Goal: Information Seeking & Learning: Learn about a topic

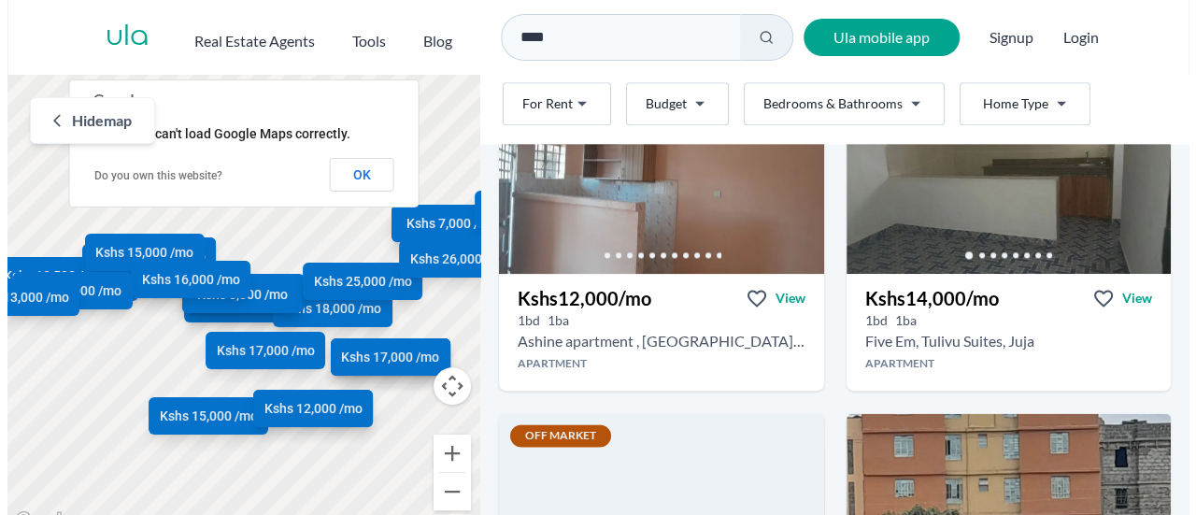
scroll to position [996, 0]
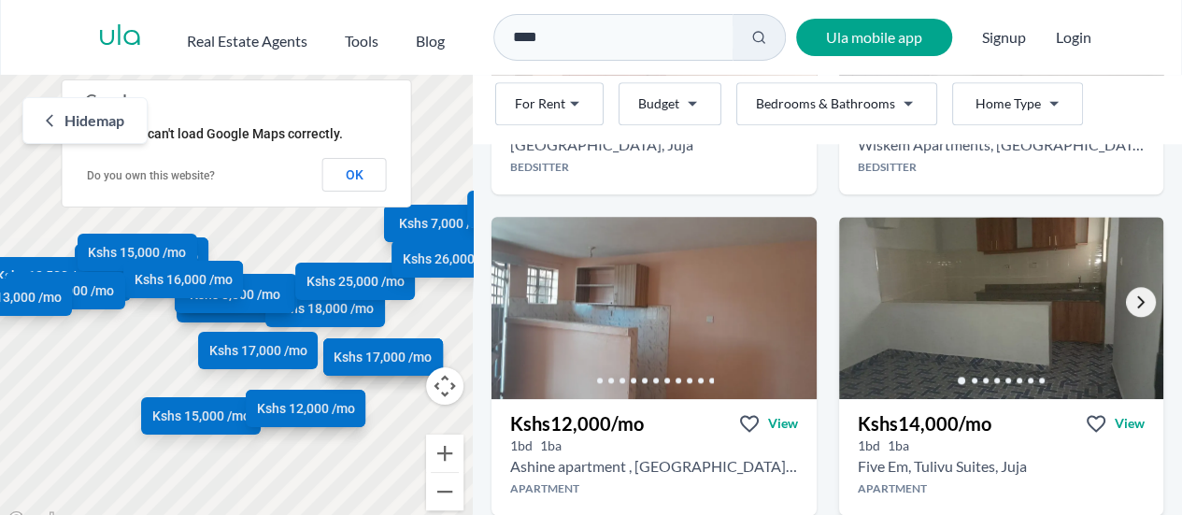
click at [1137, 303] on icon "Go to the next property image" at bounding box center [1140, 302] width 7 height 12
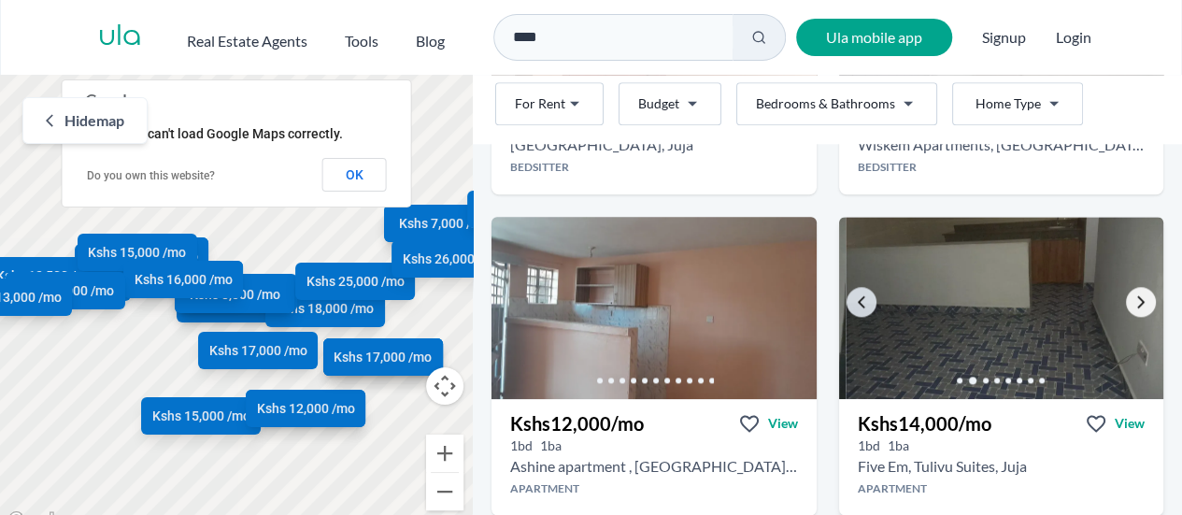
click at [1137, 303] on icon "Go to the next property image" at bounding box center [1140, 302] width 7 height 12
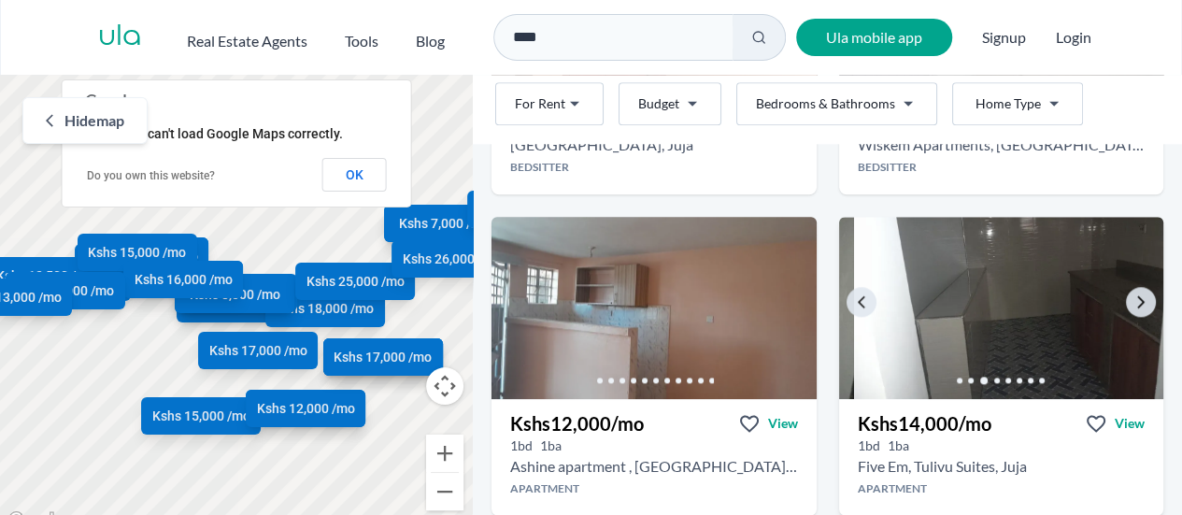
click at [1004, 313] on img at bounding box center [1015, 307] width 341 height 191
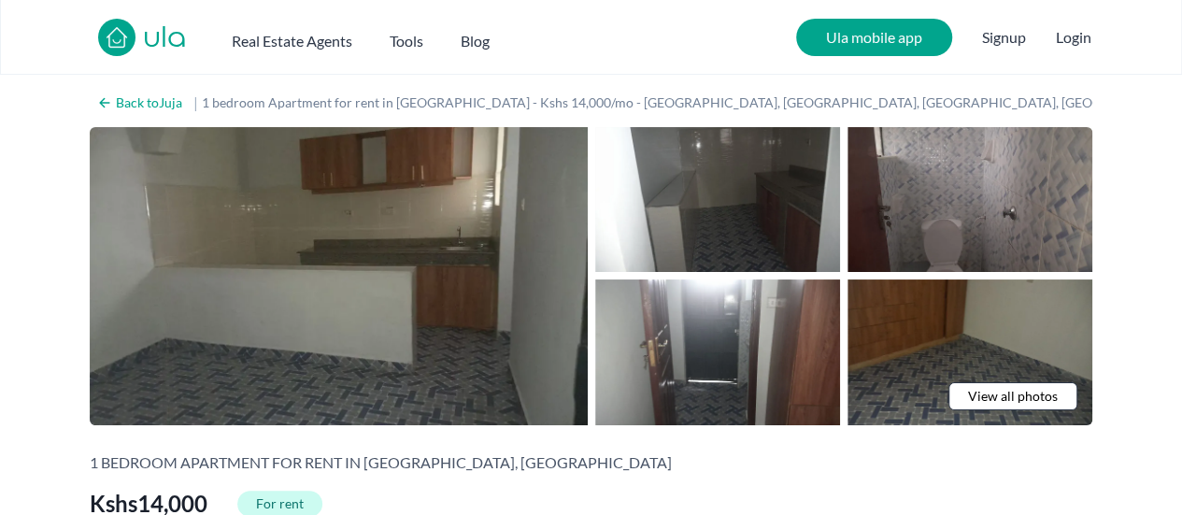
click at [1026, 391] on span "View all photos" at bounding box center [1013, 396] width 90 height 19
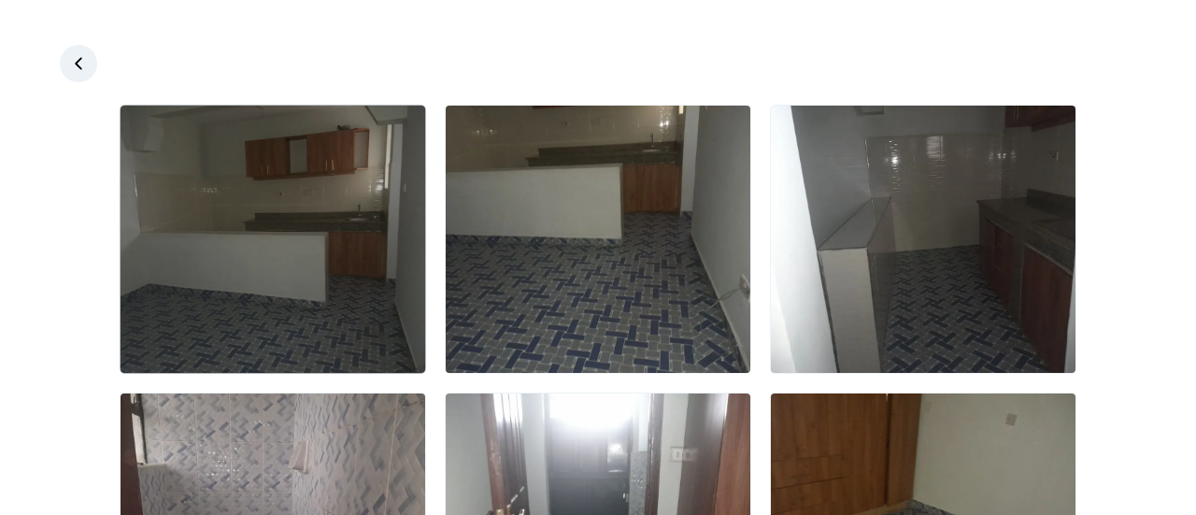
click at [319, 242] on img at bounding box center [272, 239] width 305 height 267
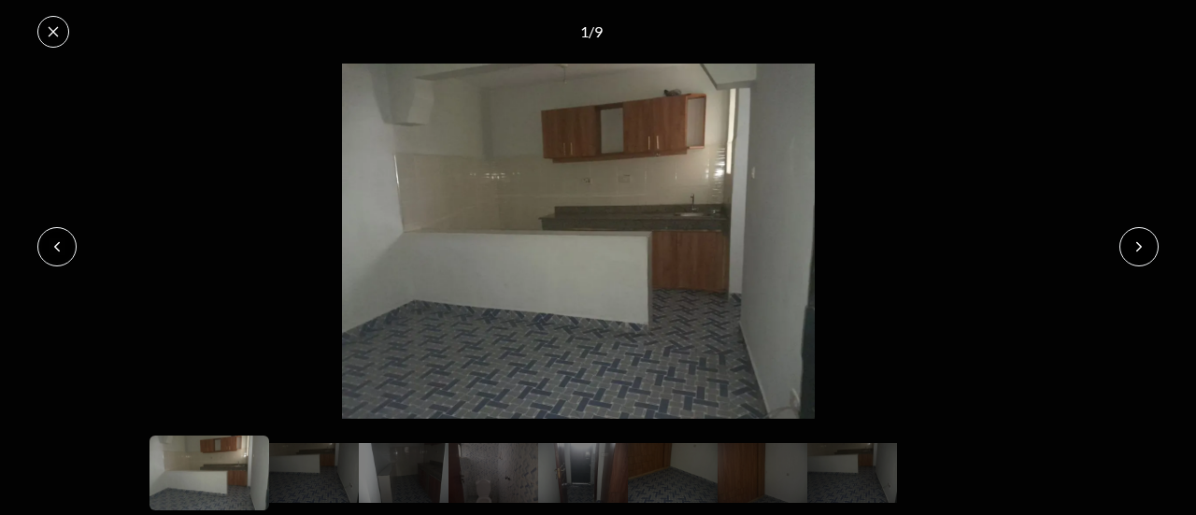
click at [1134, 249] on icon at bounding box center [1138, 246] width 15 height 15
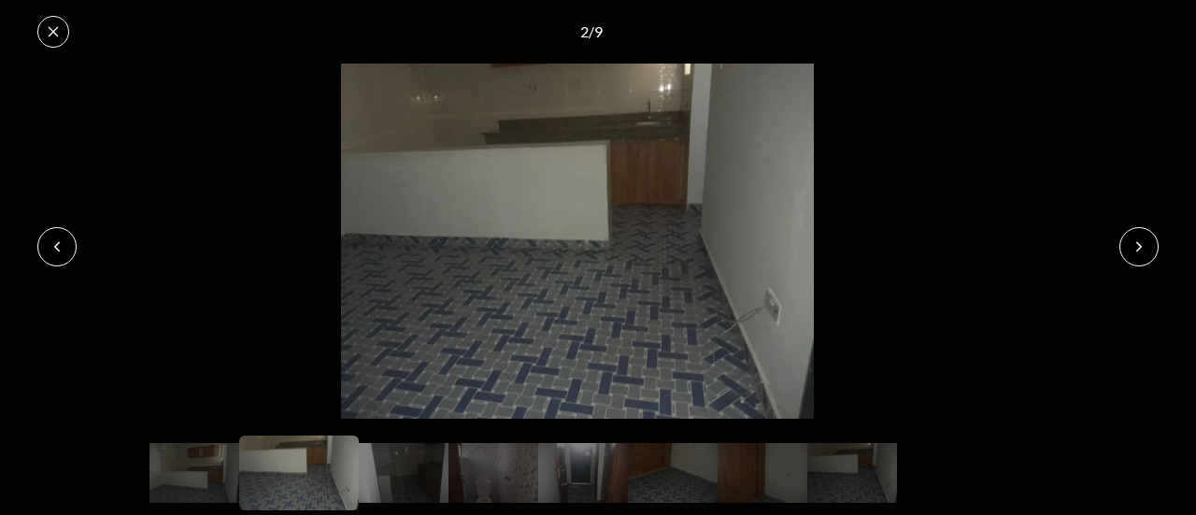
click at [1134, 249] on icon at bounding box center [1138, 246] width 15 height 15
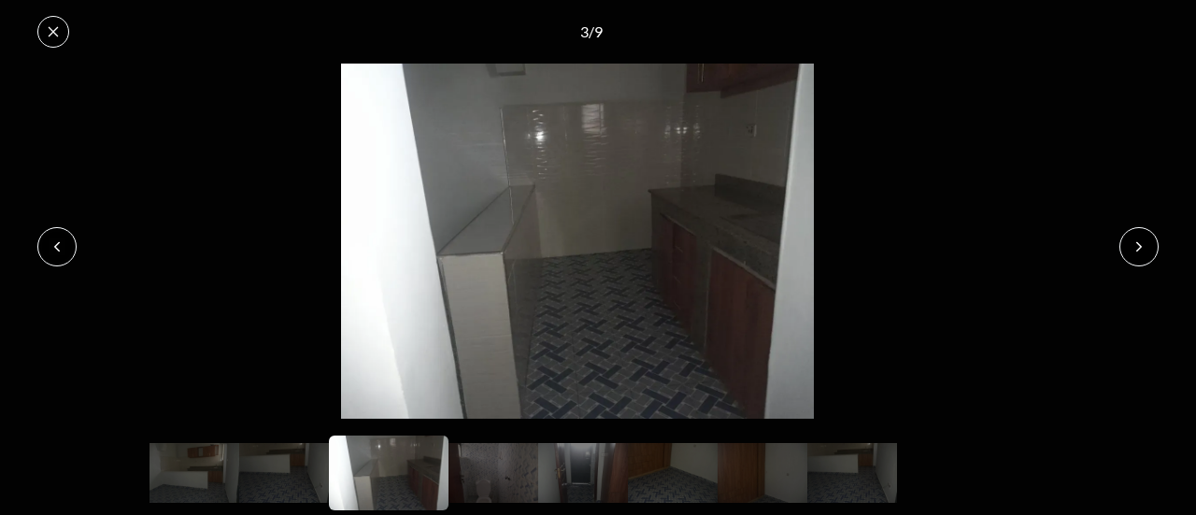
click at [1134, 249] on icon at bounding box center [1138, 246] width 15 height 15
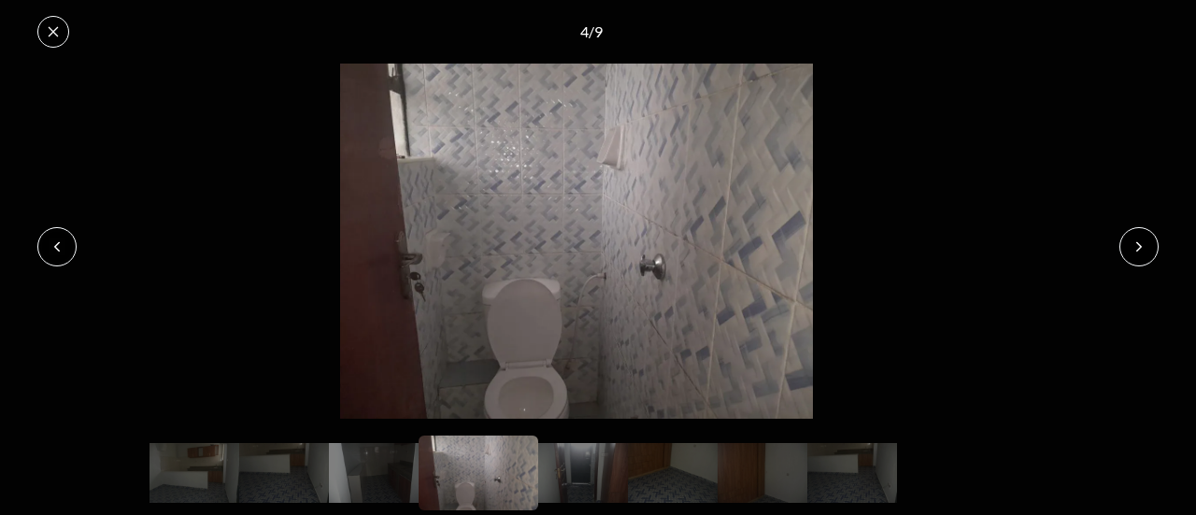
click at [1134, 249] on icon at bounding box center [1138, 246] width 15 height 15
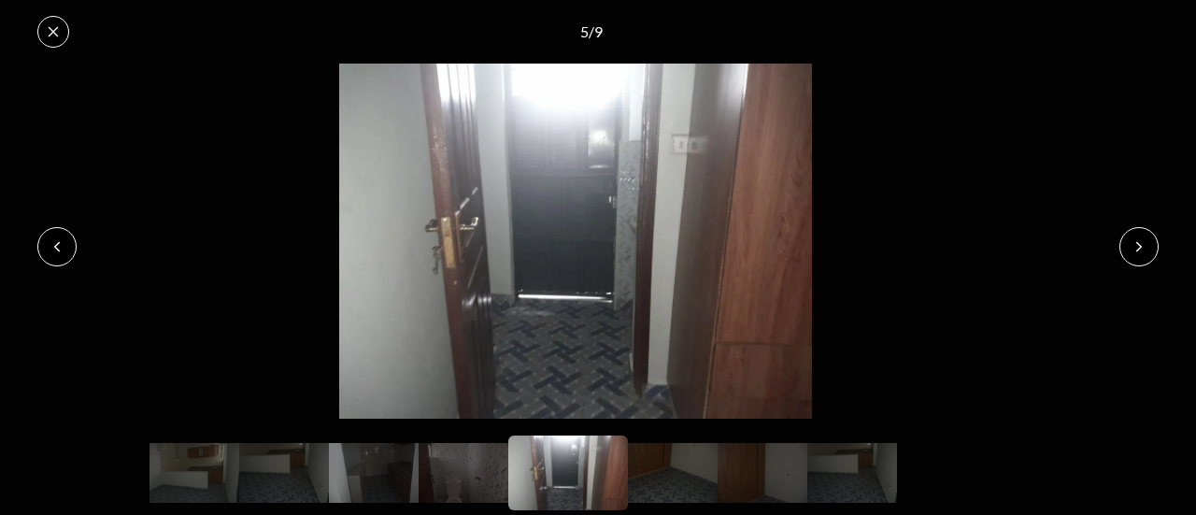
click at [1134, 249] on icon at bounding box center [1138, 246] width 15 height 15
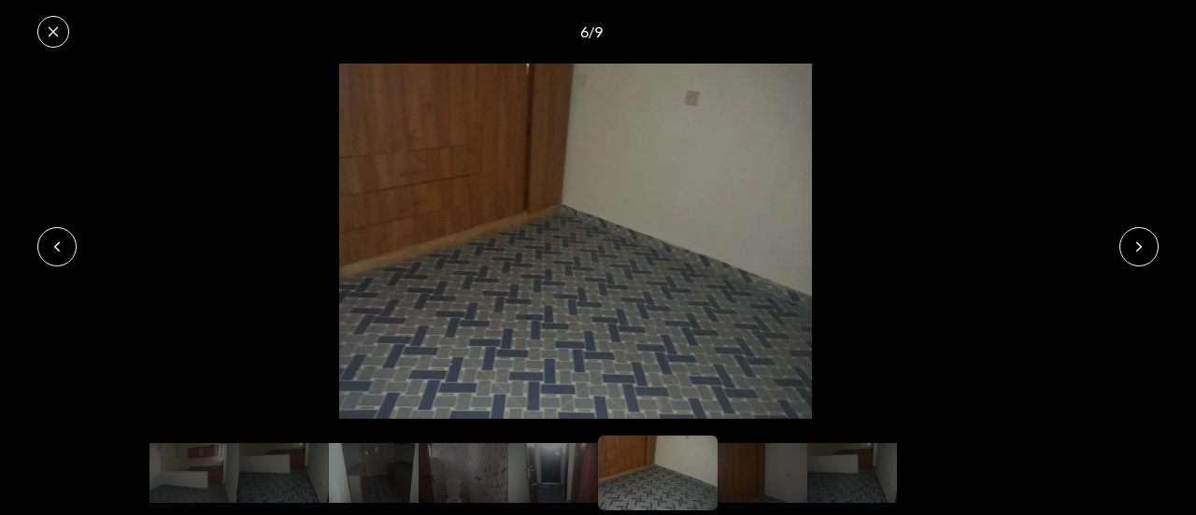
click at [1134, 249] on icon at bounding box center [1138, 246] width 15 height 15
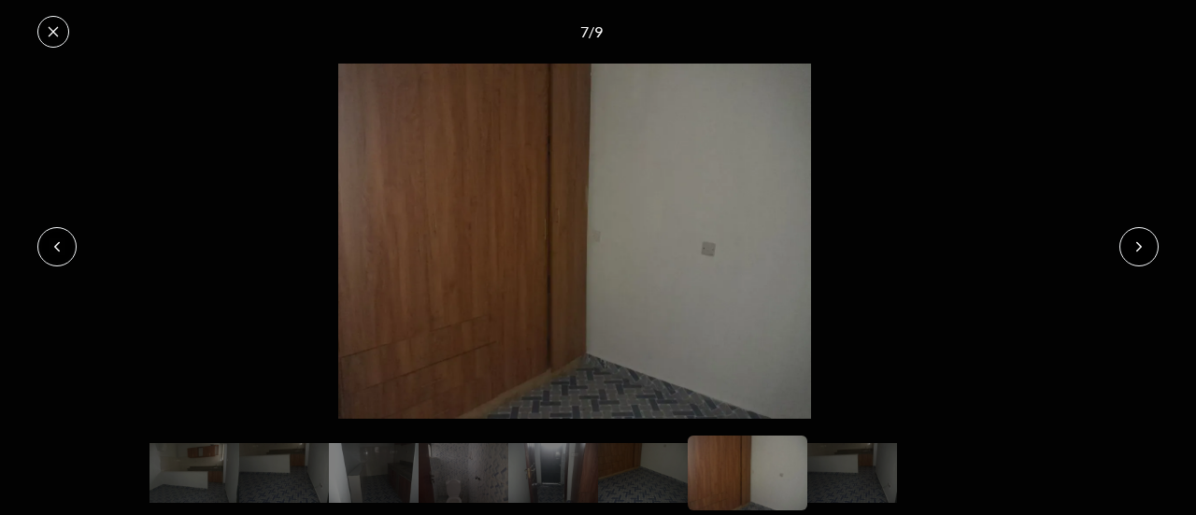
click at [1134, 249] on icon at bounding box center [1138, 246] width 15 height 15
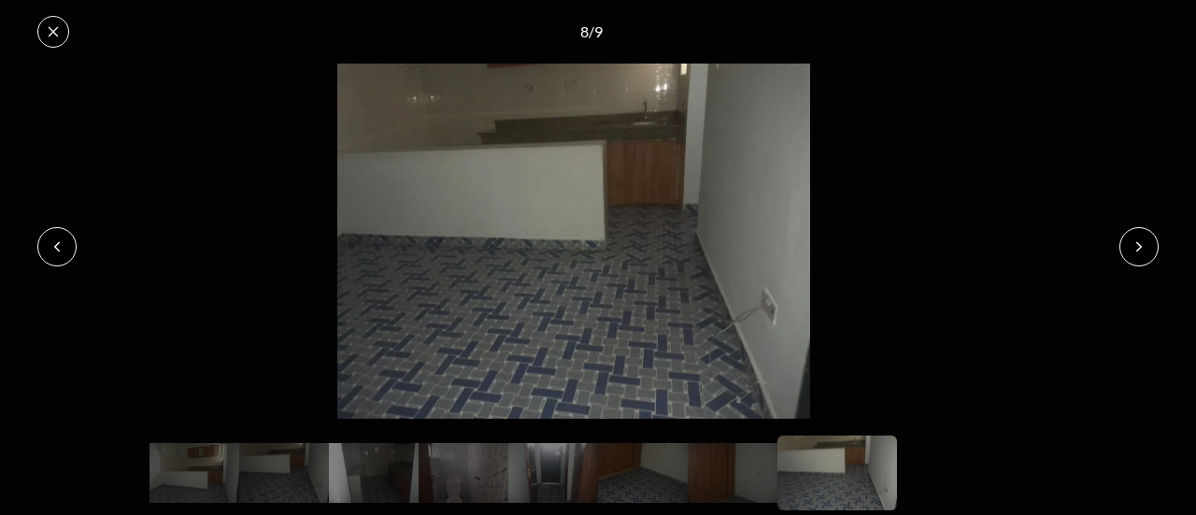
click at [1134, 249] on icon at bounding box center [1138, 246] width 15 height 15
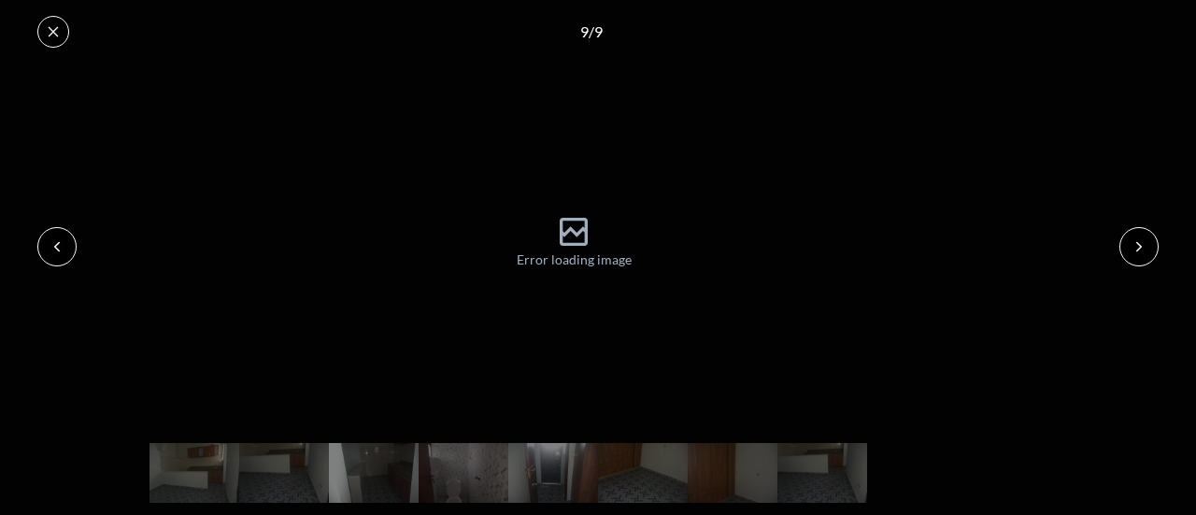
click at [1134, 249] on icon at bounding box center [1138, 246] width 15 height 15
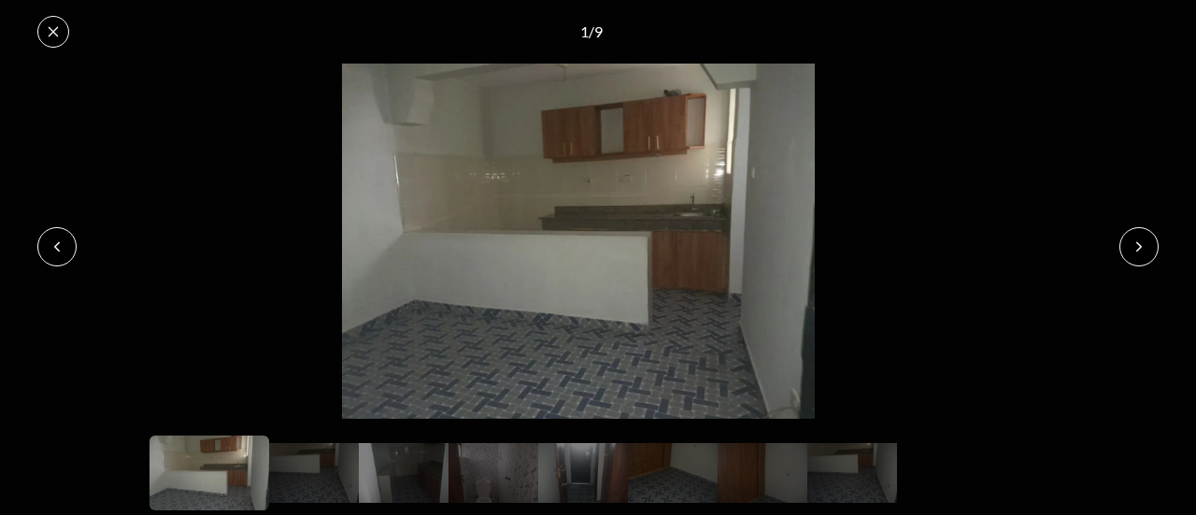
click at [1134, 249] on icon at bounding box center [1138, 246] width 15 height 15
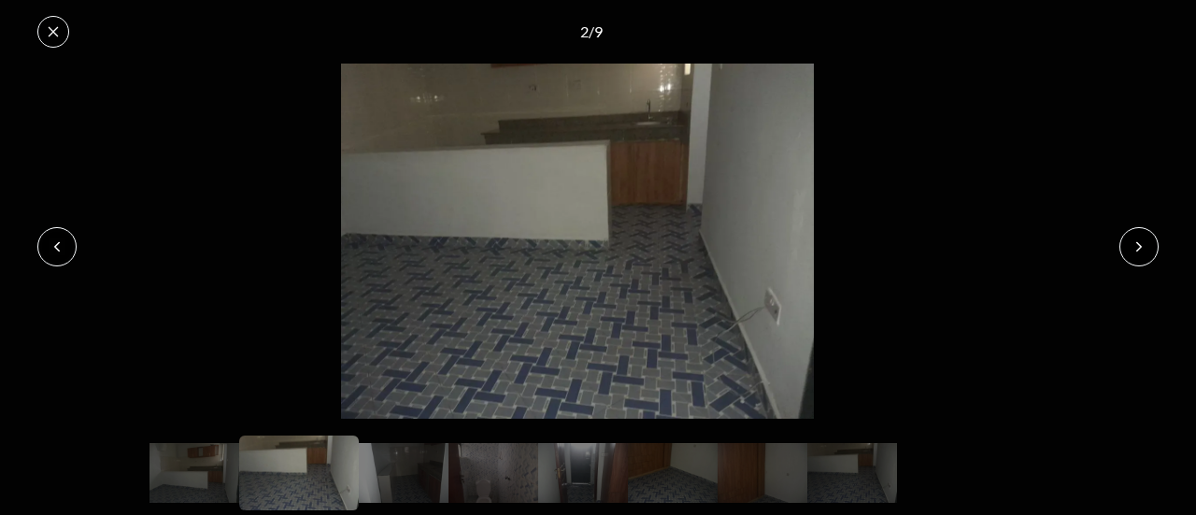
click at [1134, 249] on icon at bounding box center [1138, 246] width 15 height 15
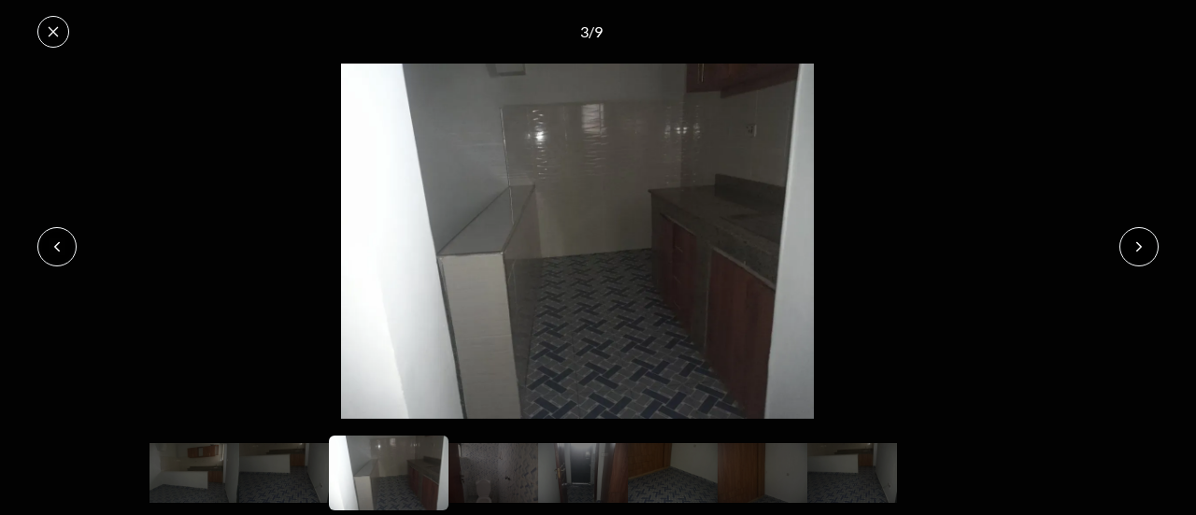
click at [1134, 249] on icon at bounding box center [1138, 246] width 15 height 15
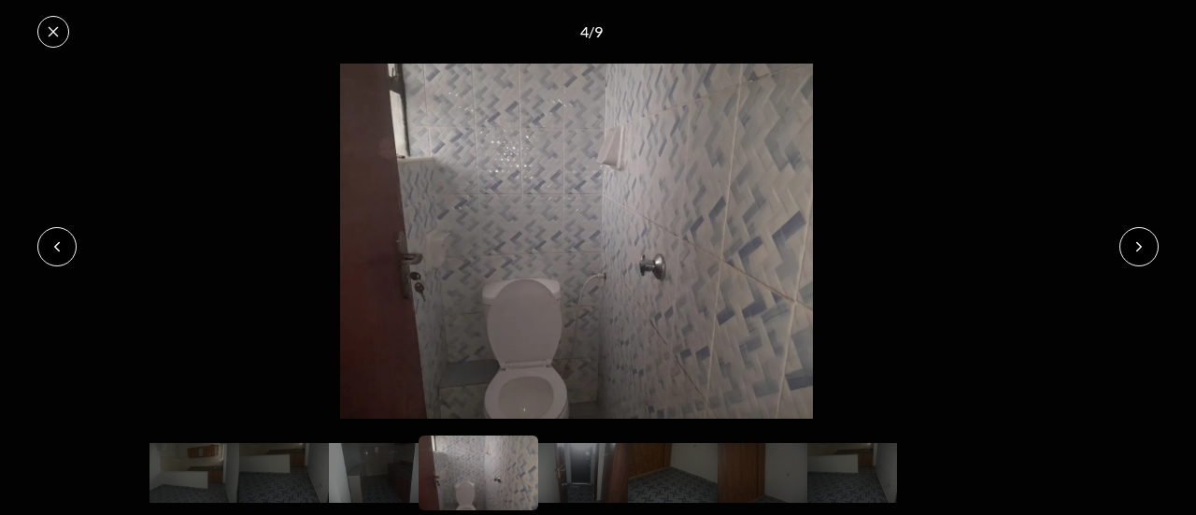
click at [1134, 249] on icon at bounding box center [1138, 246] width 15 height 15
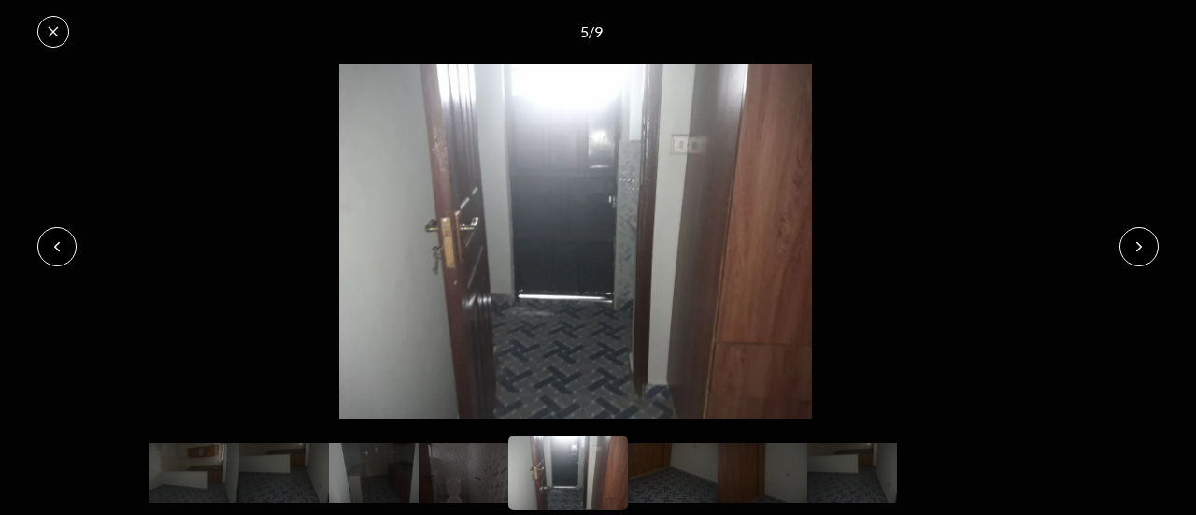
click at [1134, 249] on icon at bounding box center [1138, 246] width 15 height 15
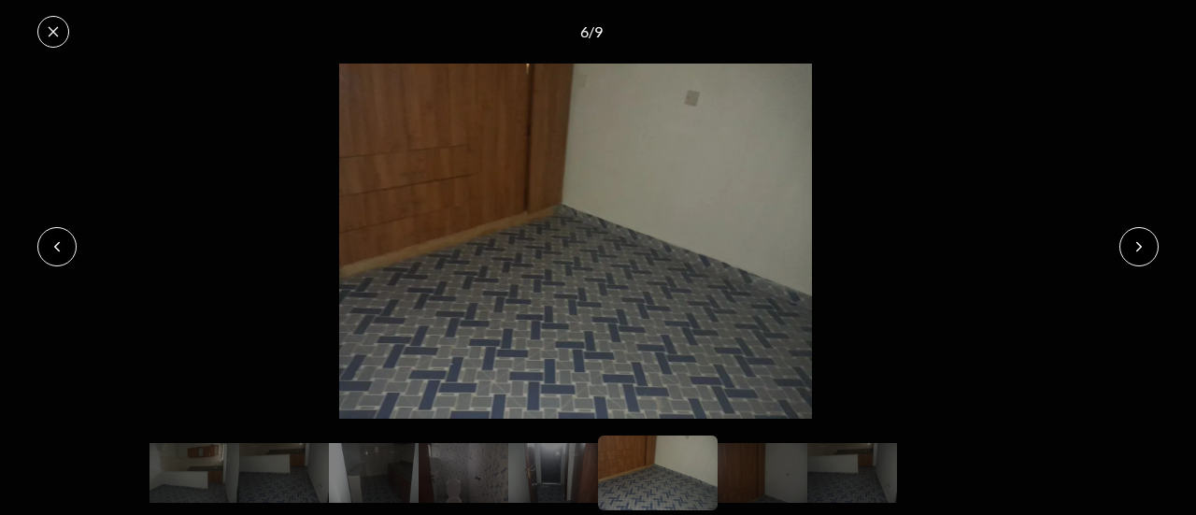
click at [1134, 249] on icon at bounding box center [1138, 246] width 15 height 15
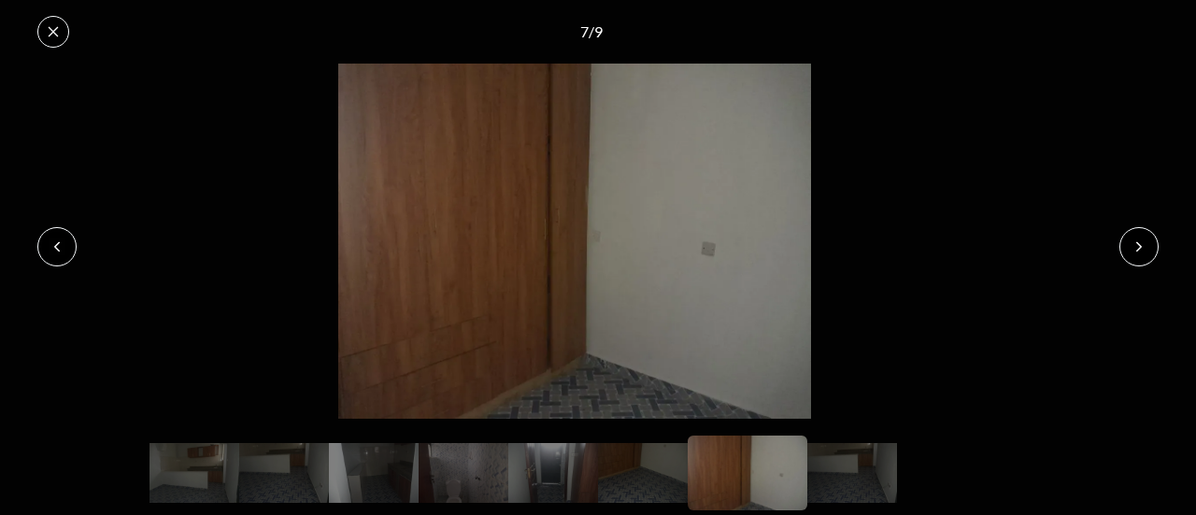
click at [1134, 249] on icon at bounding box center [1138, 246] width 15 height 15
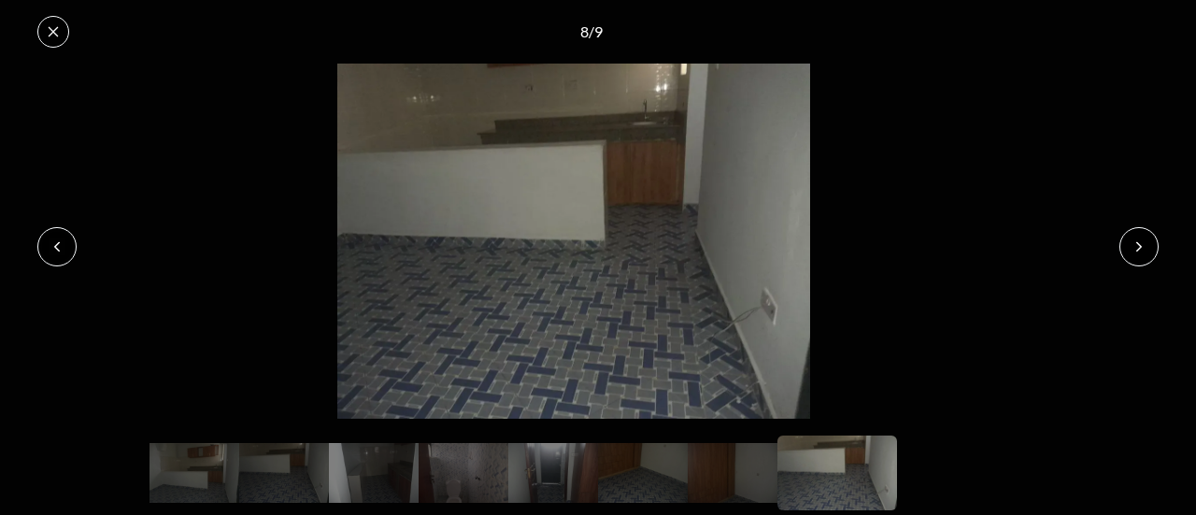
click at [1134, 249] on icon at bounding box center [1138, 246] width 15 height 15
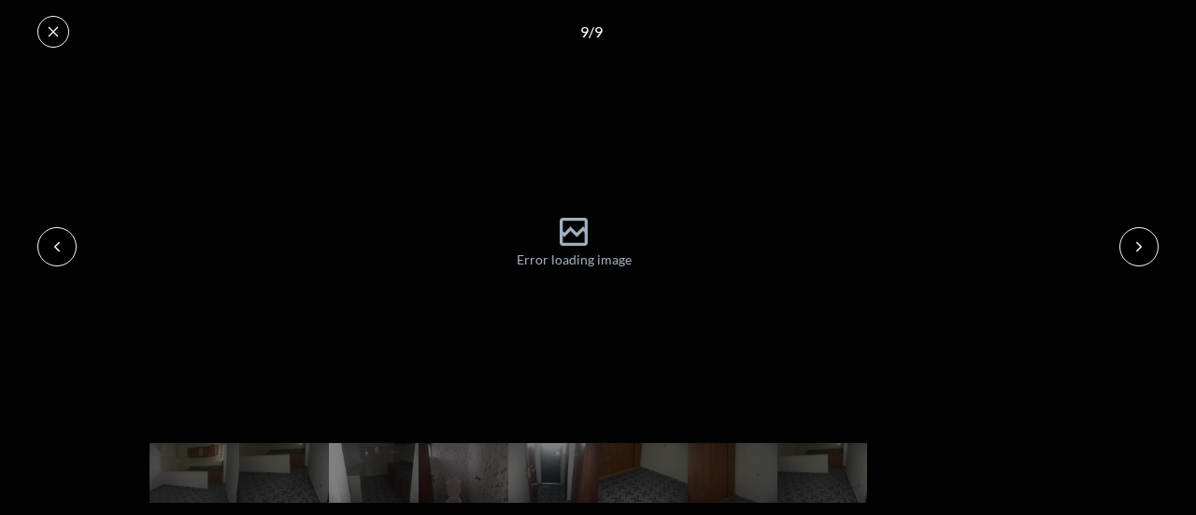
click at [1134, 249] on icon at bounding box center [1138, 246] width 15 height 15
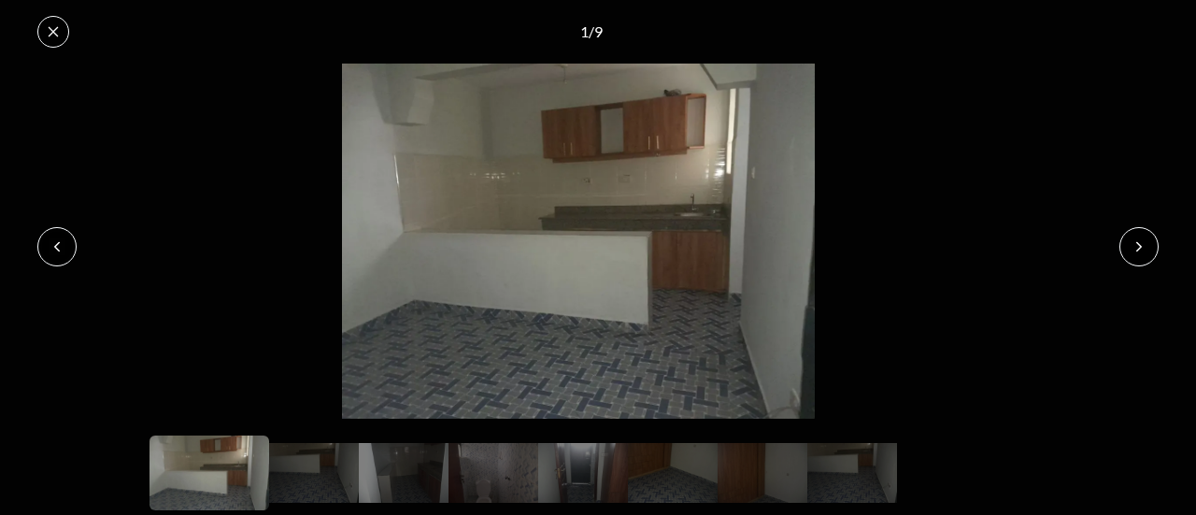
click at [1134, 249] on icon at bounding box center [1138, 246] width 15 height 15
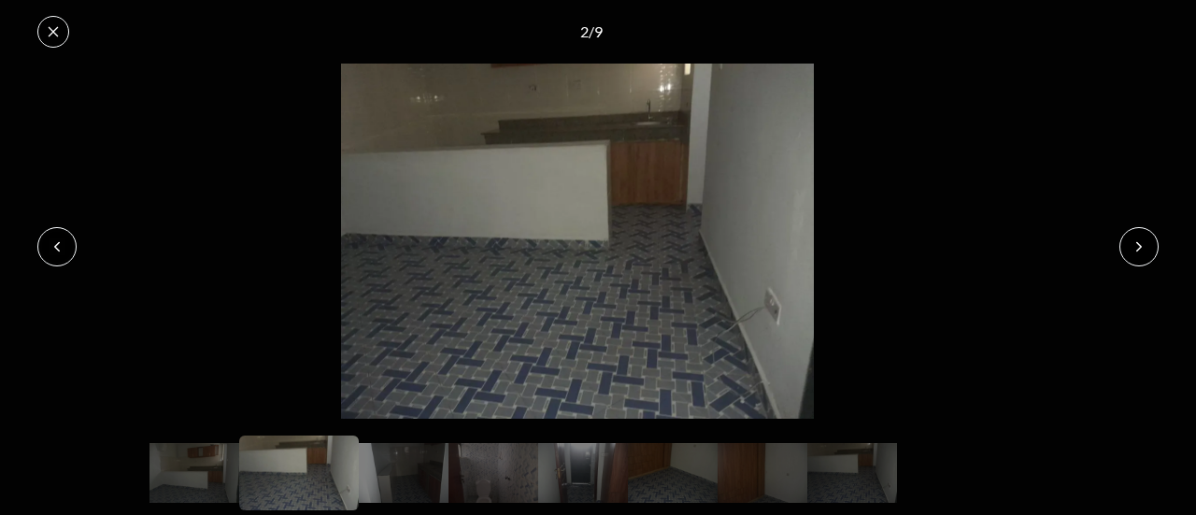
click at [1134, 249] on icon at bounding box center [1138, 246] width 15 height 15
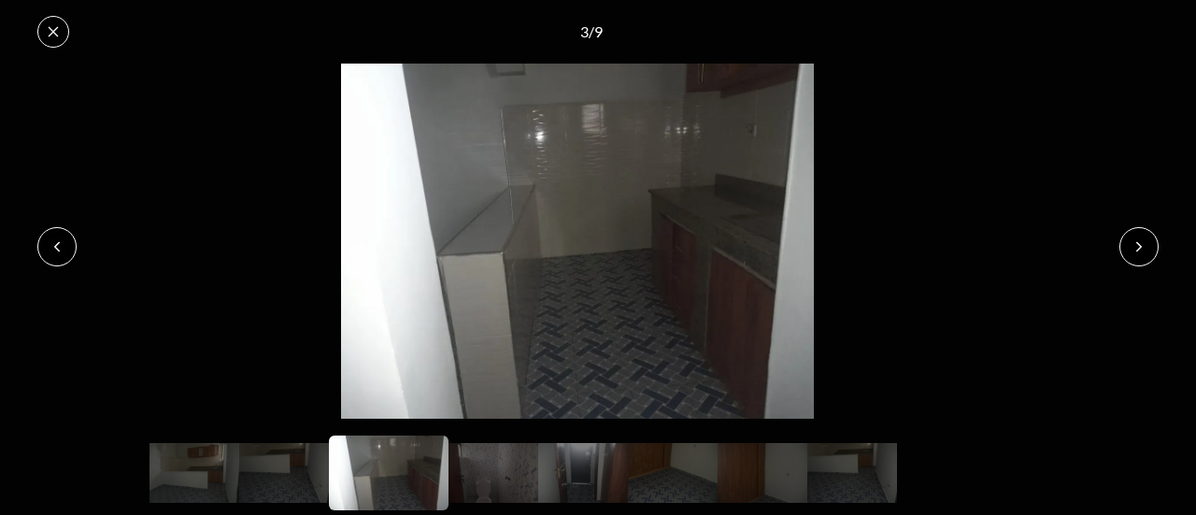
click at [1134, 249] on icon at bounding box center [1138, 246] width 15 height 15
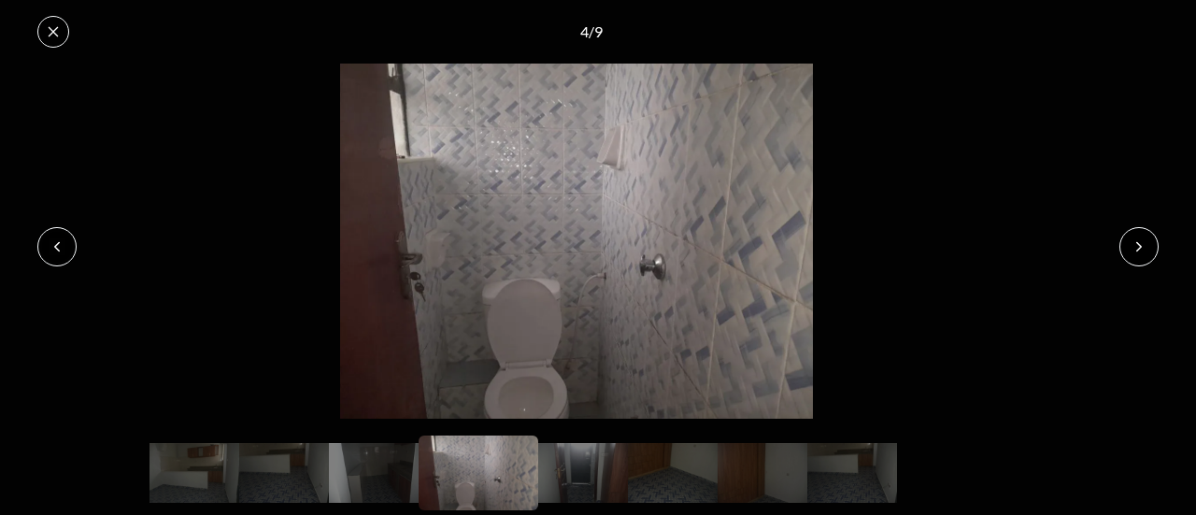
click at [1134, 249] on icon at bounding box center [1138, 246] width 15 height 15
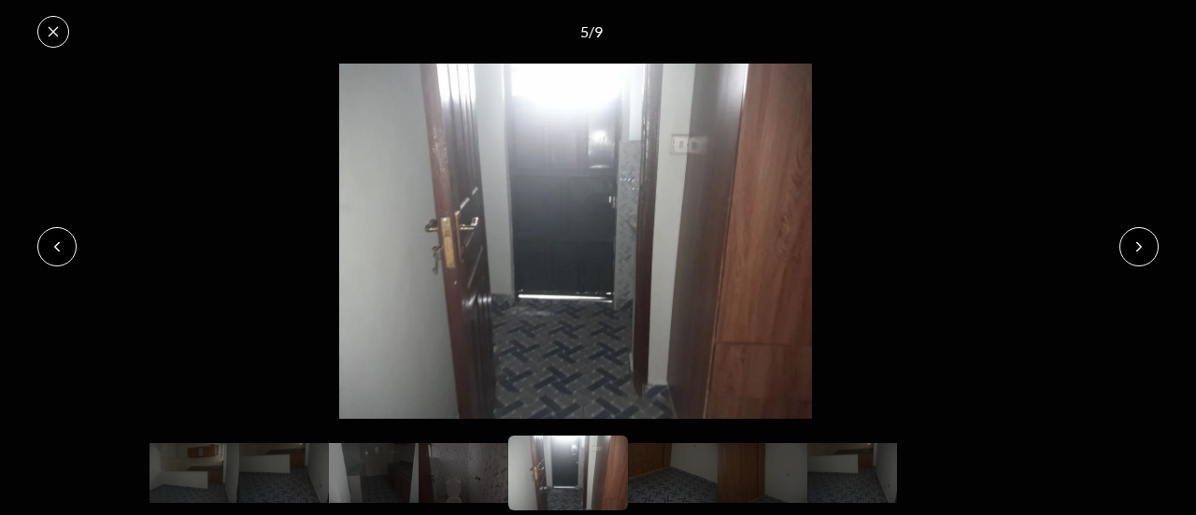
click at [46, 23] on button at bounding box center [53, 32] width 32 height 32
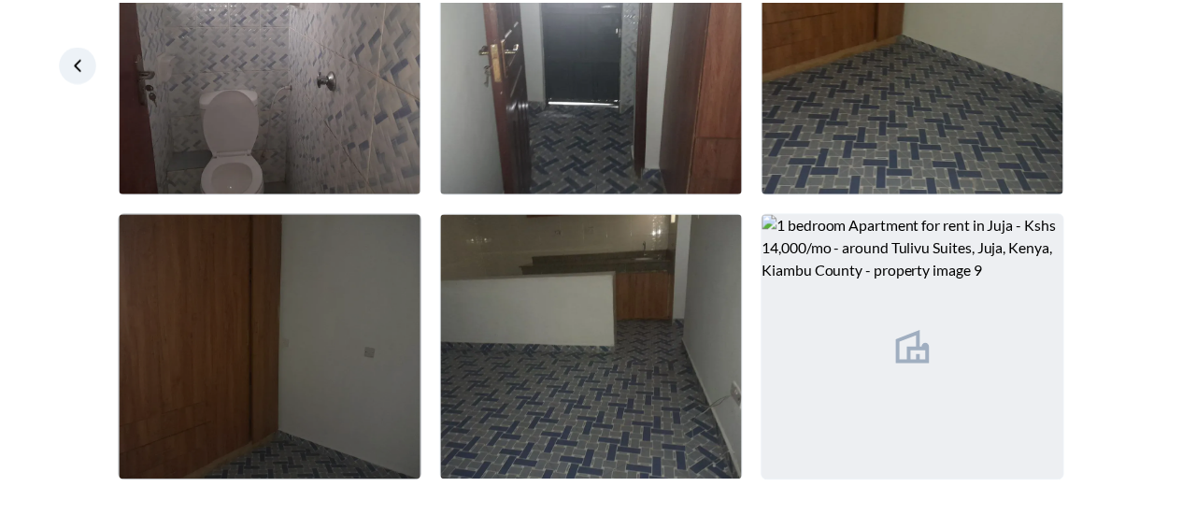
scroll to position [478, 0]
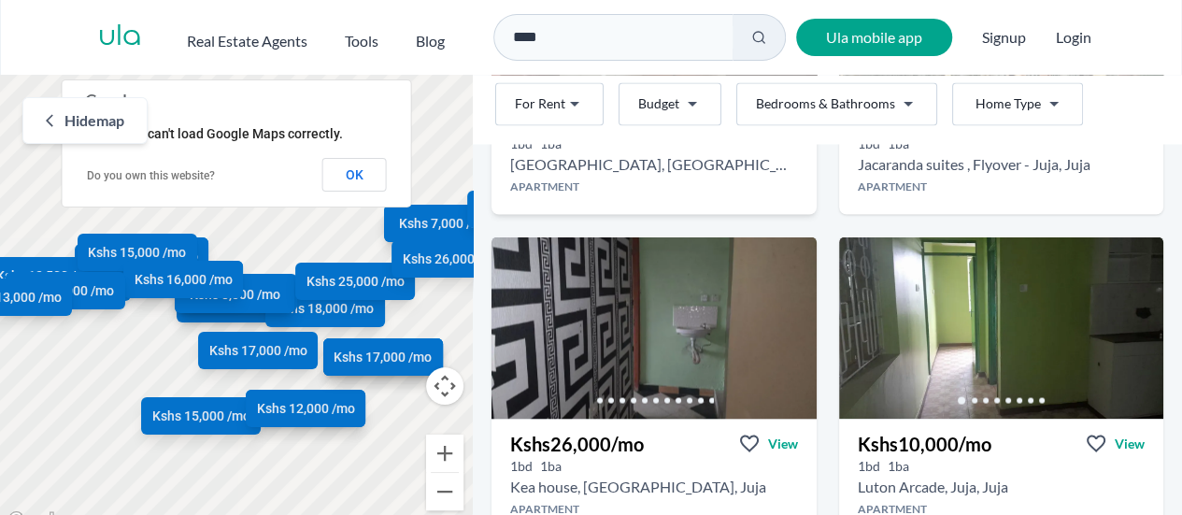
scroll to position [1743, 0]
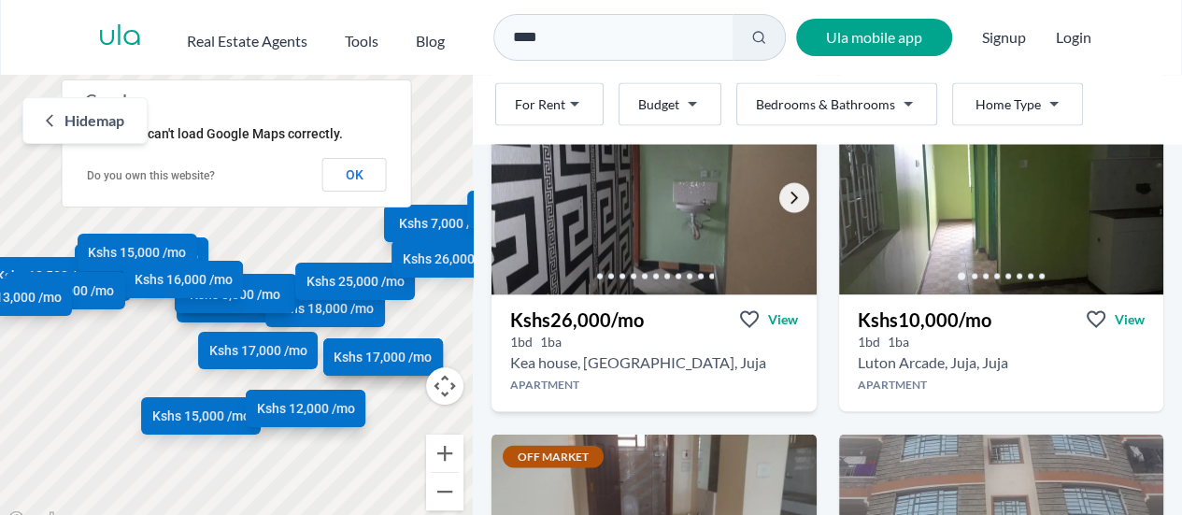
click at [786, 198] on icon "Go to the next property image" at bounding box center [793, 197] width 15 height 15
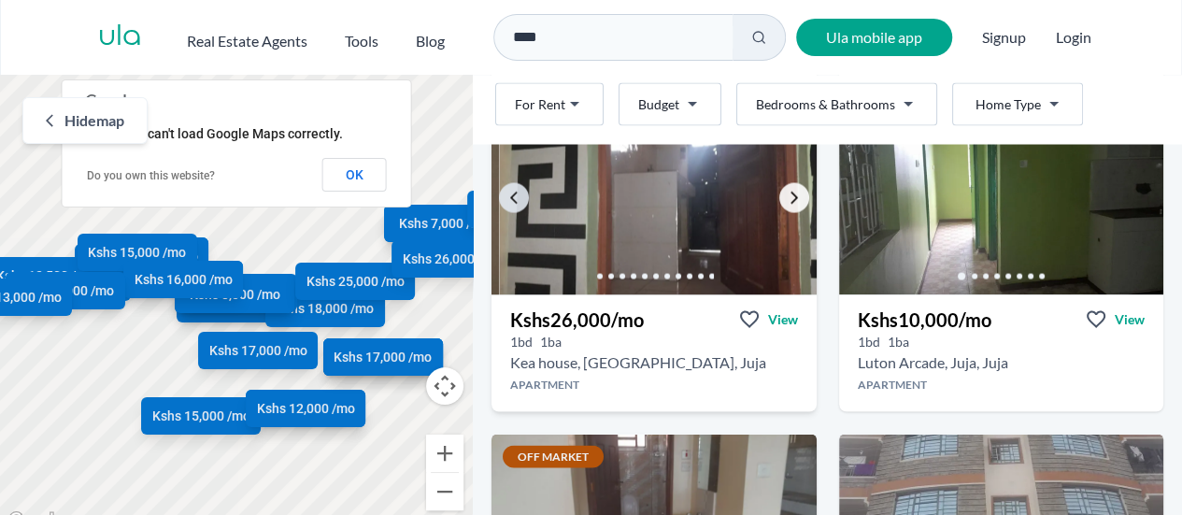
click at [786, 198] on icon "Go to the next property image" at bounding box center [793, 197] width 15 height 15
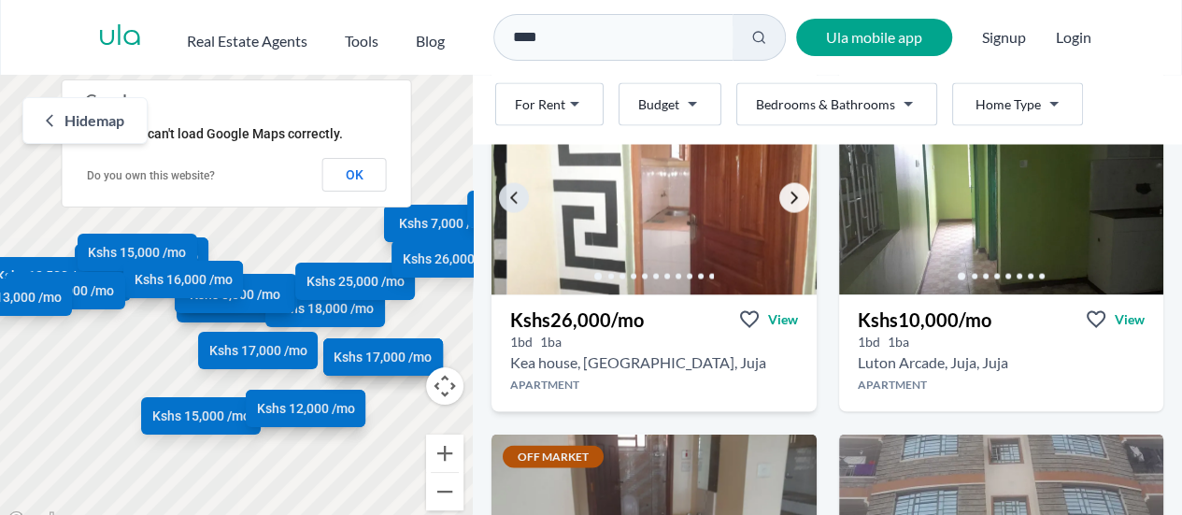
click at [786, 198] on icon "Go to the next property image" at bounding box center [793, 197] width 15 height 15
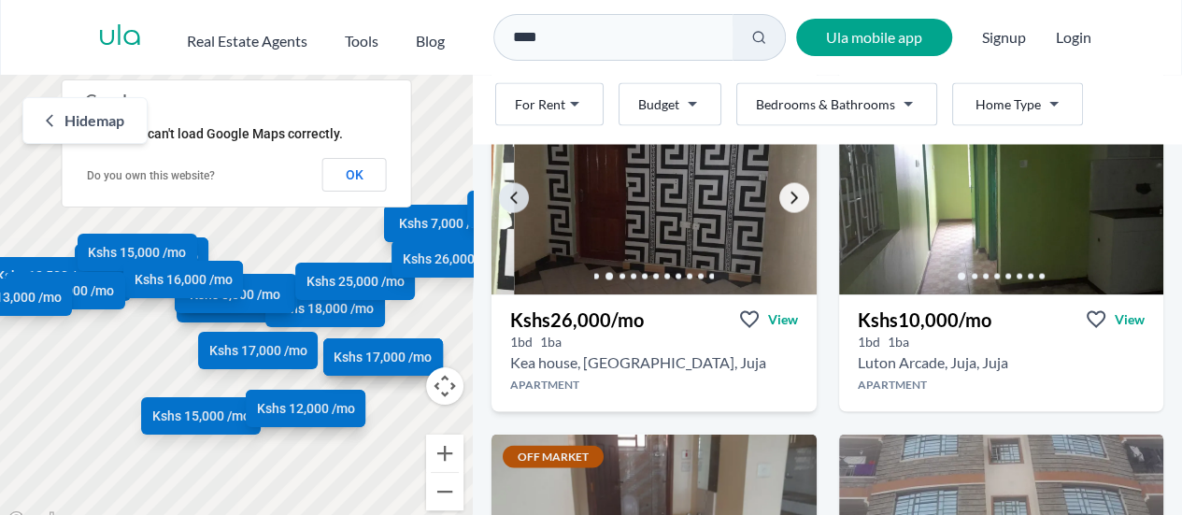
click at [786, 198] on icon "Go to the next property image" at bounding box center [793, 197] width 15 height 15
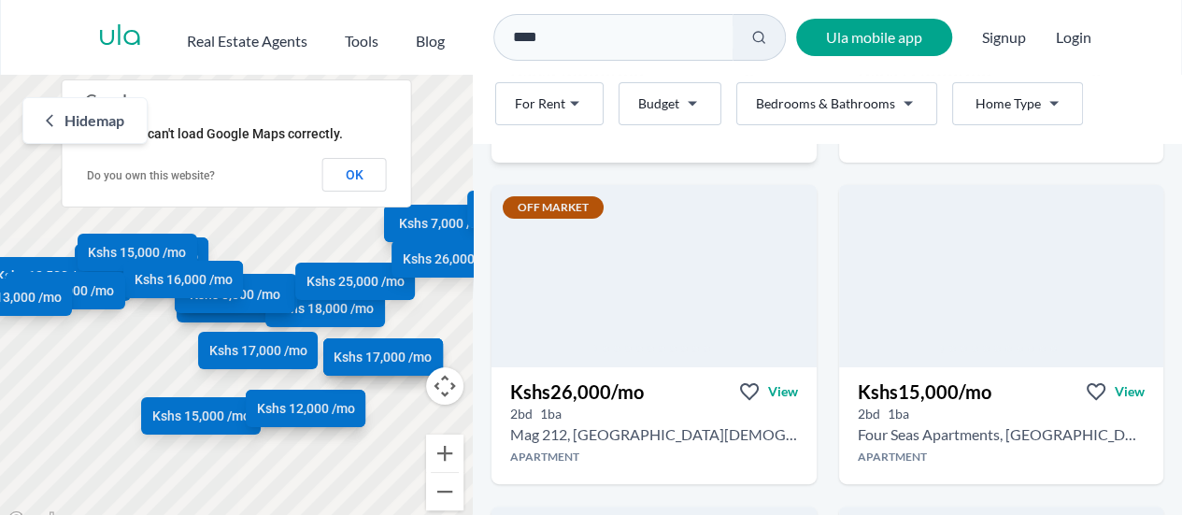
scroll to position [3611, 0]
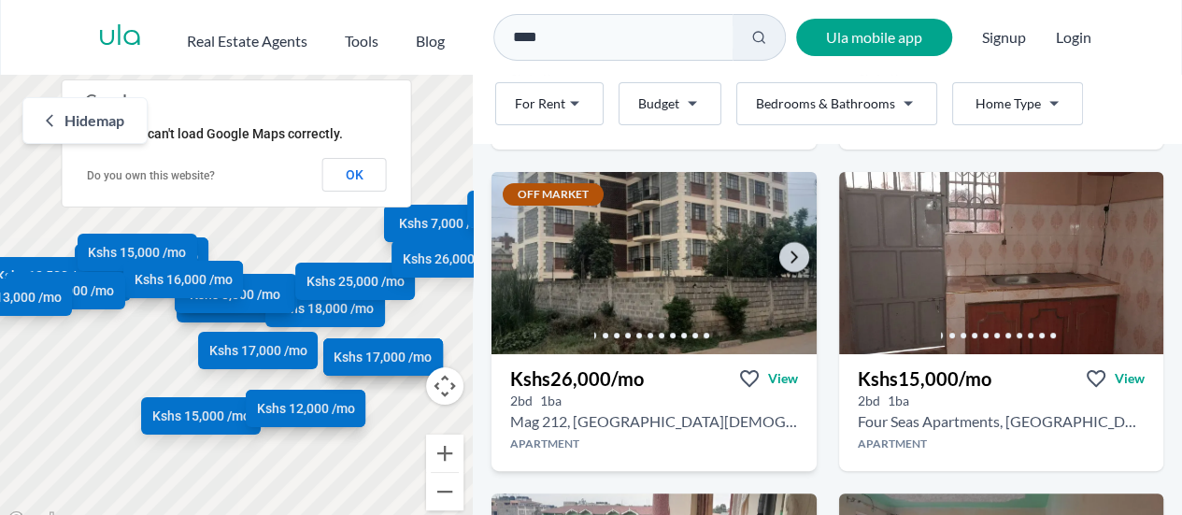
click at [661, 253] on img at bounding box center [653, 262] width 341 height 191
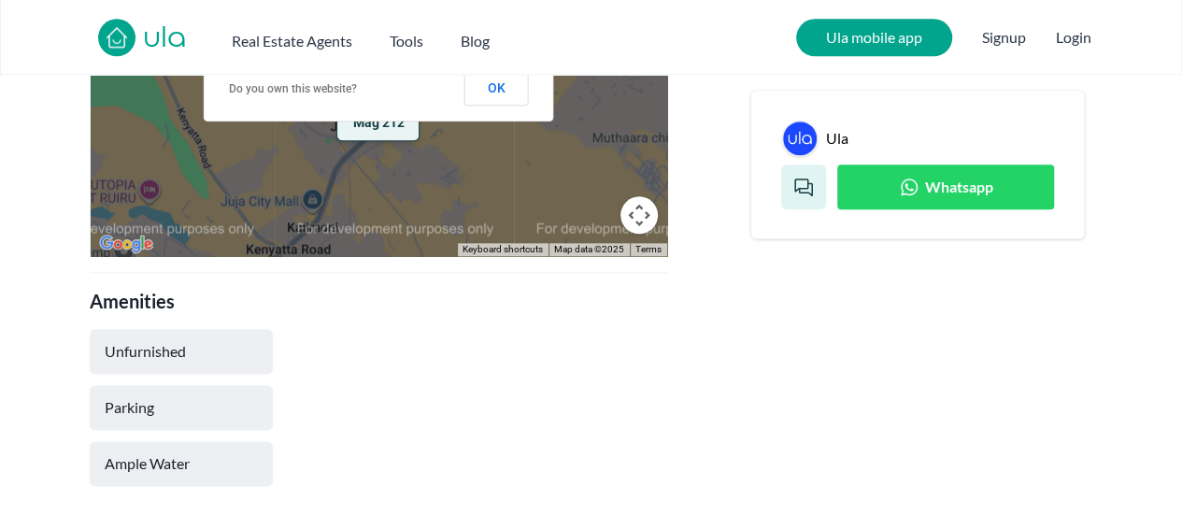
scroll to position [871, 0]
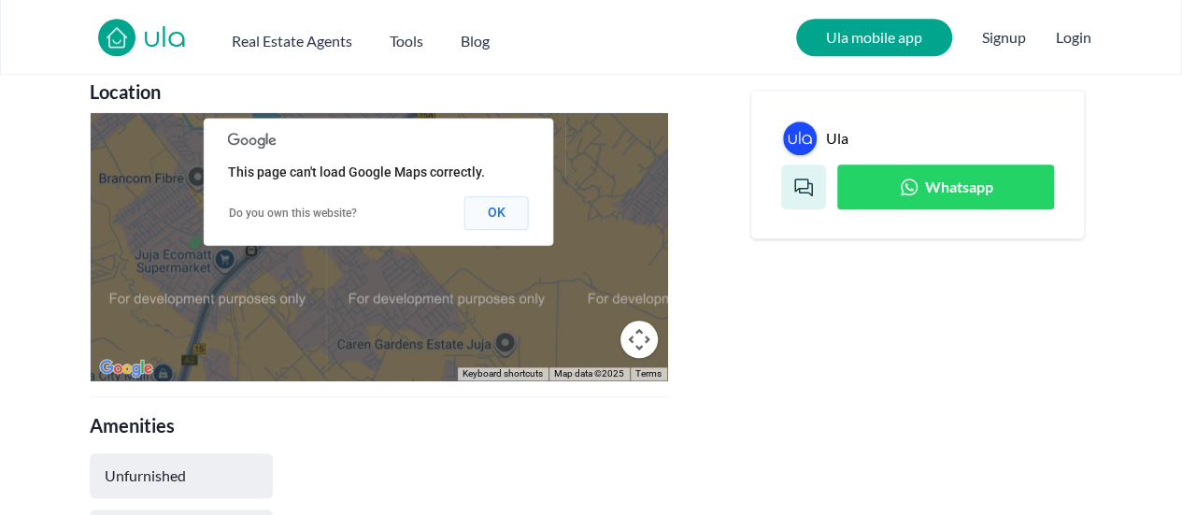
click at [495, 214] on button "OK" at bounding box center [496, 213] width 64 height 34
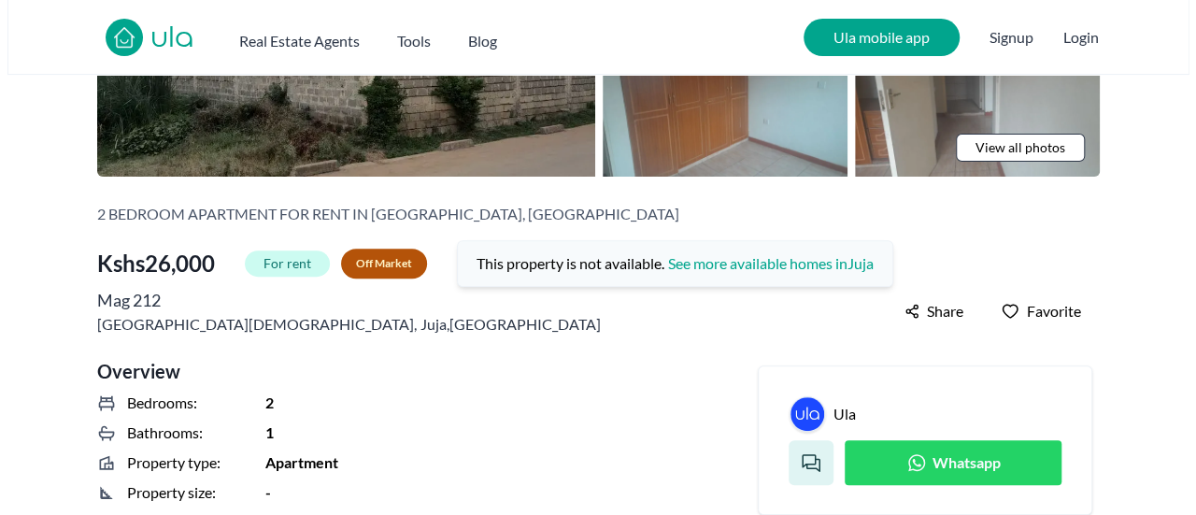
scroll to position [0, 0]
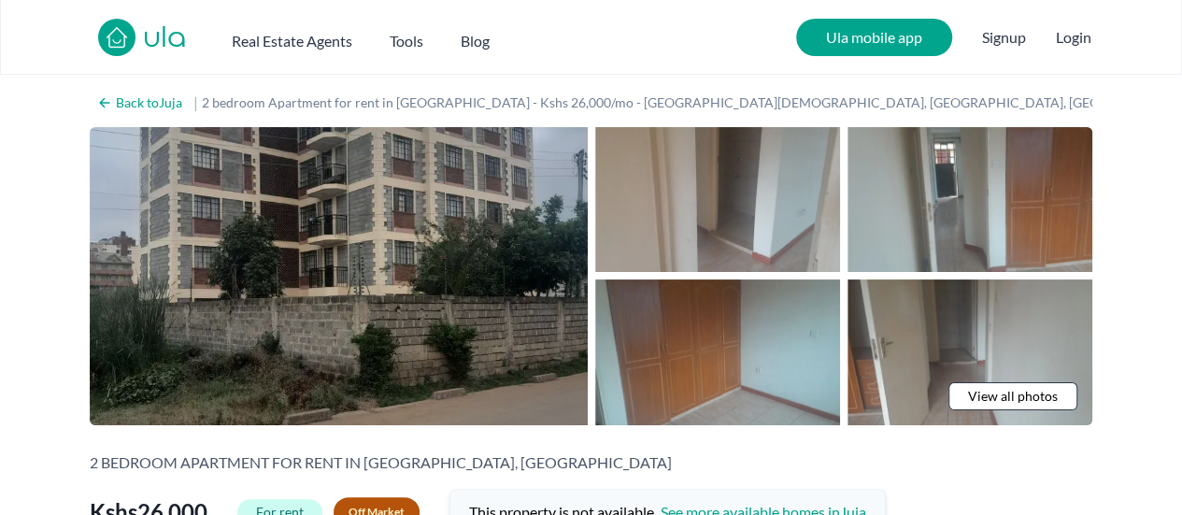
click at [486, 249] on img at bounding box center [339, 276] width 498 height 298
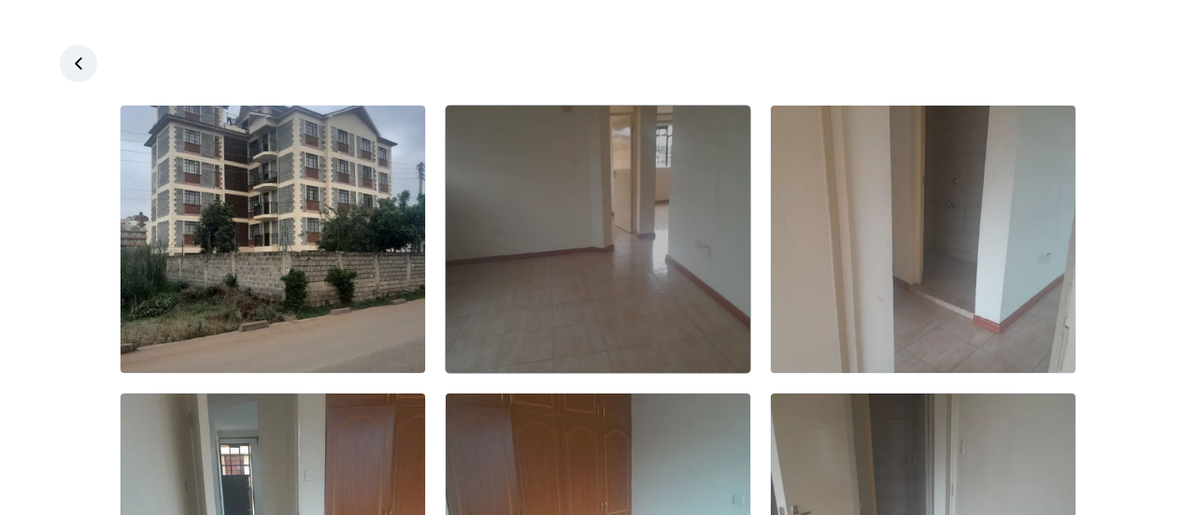
click at [624, 239] on img at bounding box center [598, 239] width 305 height 267
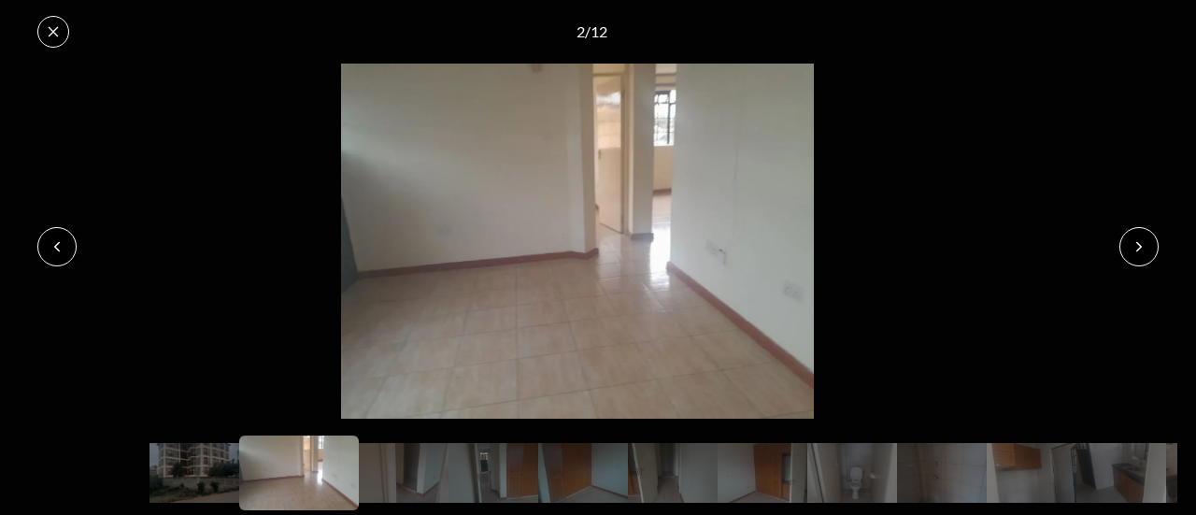
click at [1147, 244] on button at bounding box center [1138, 246] width 39 height 39
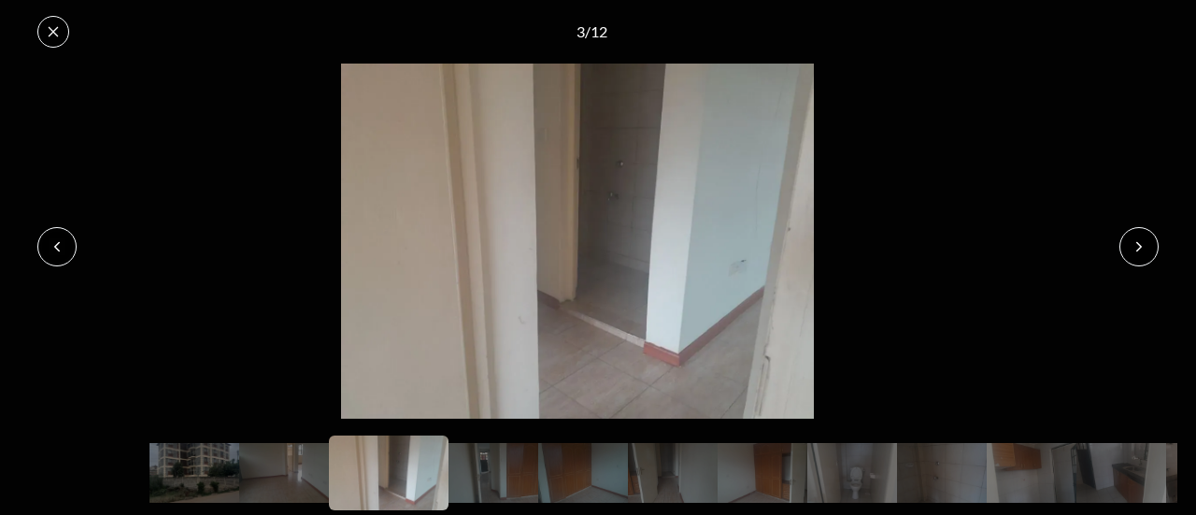
click at [1147, 244] on button at bounding box center [1138, 246] width 39 height 39
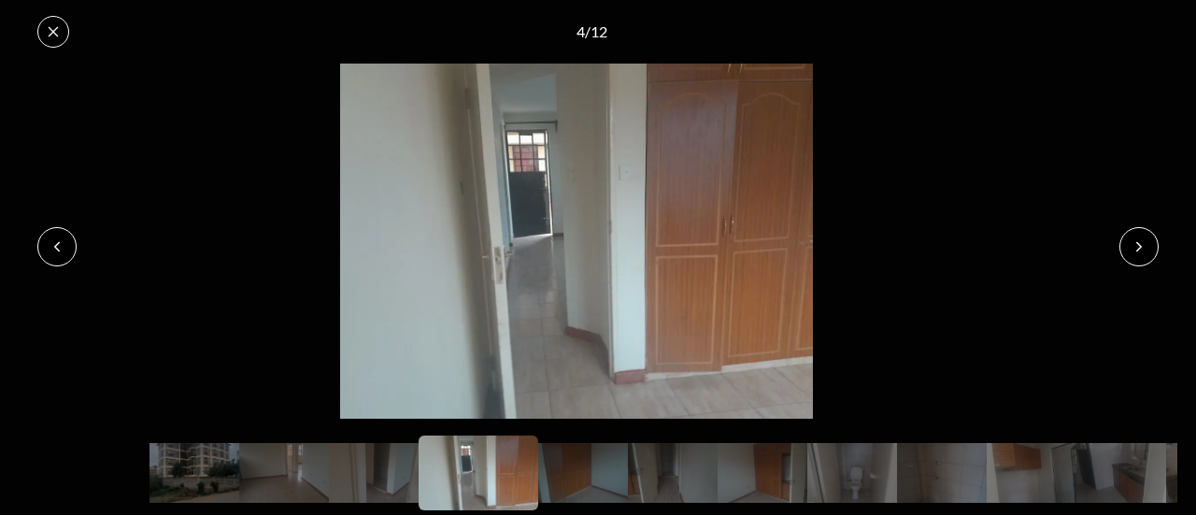
click at [1147, 244] on button at bounding box center [1138, 246] width 39 height 39
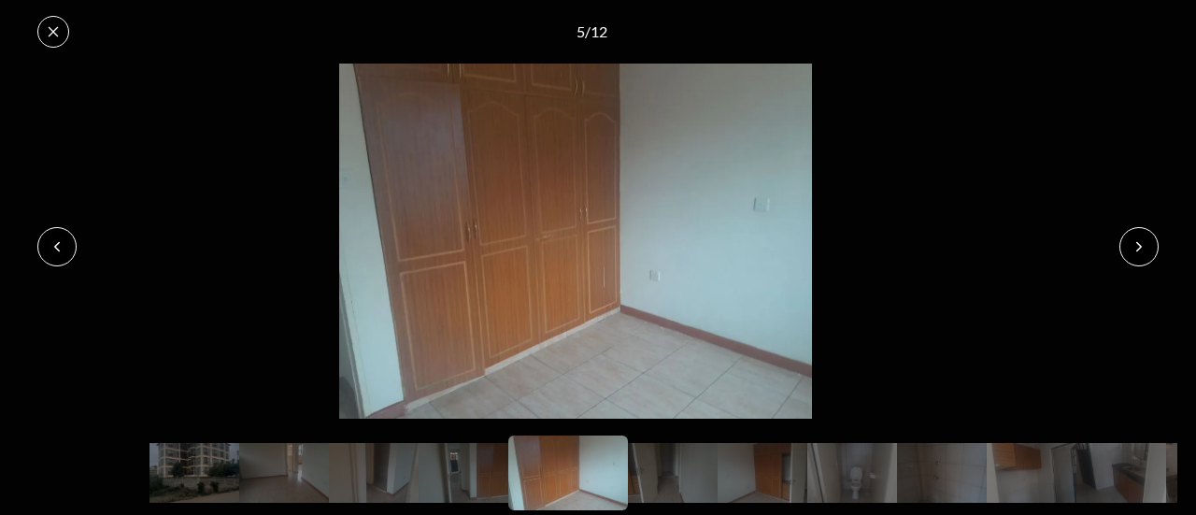
click at [1147, 244] on button at bounding box center [1138, 246] width 39 height 39
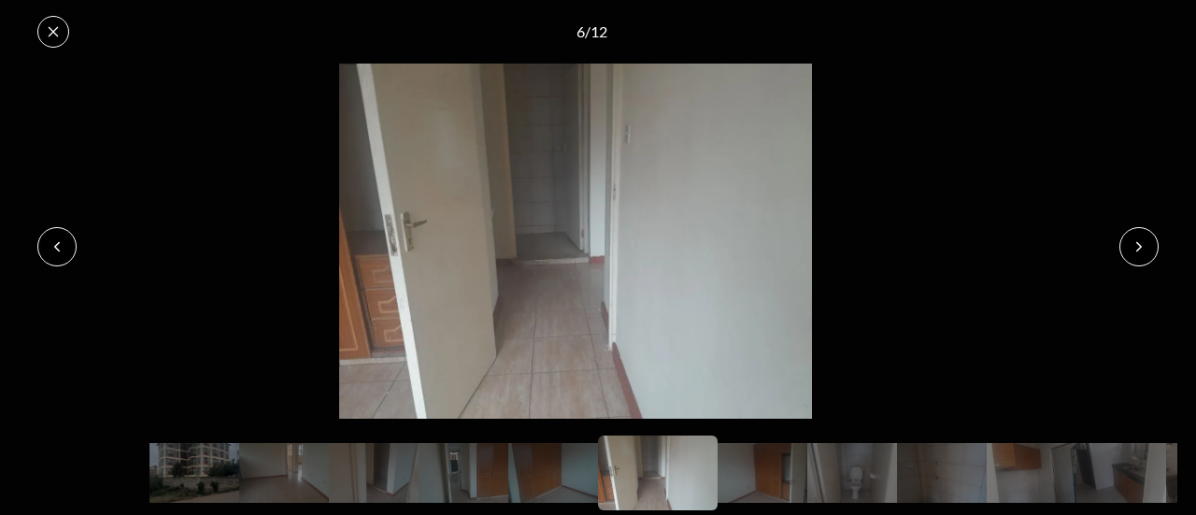
click at [1147, 244] on button at bounding box center [1138, 246] width 39 height 39
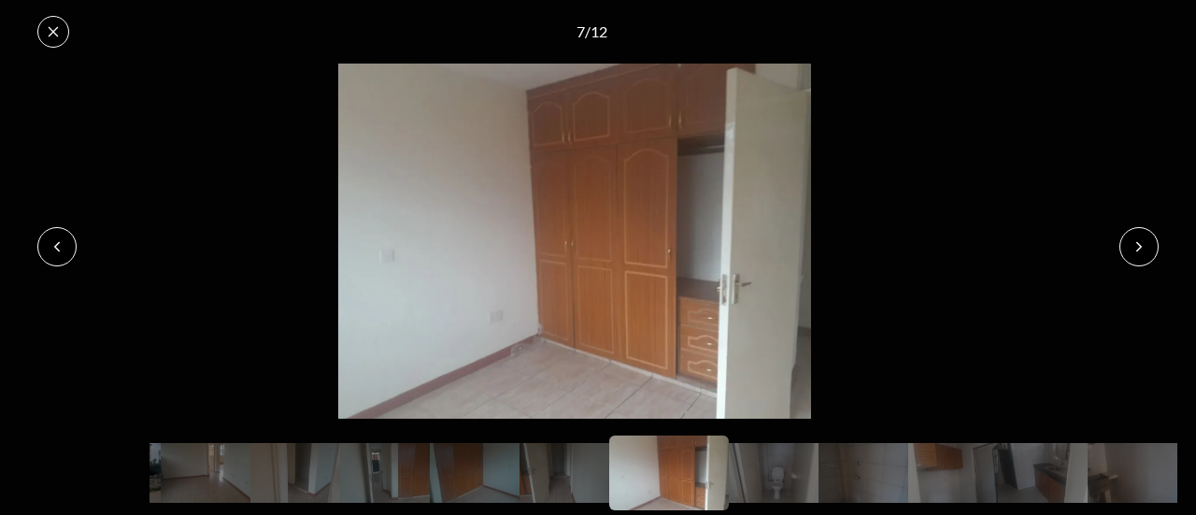
click at [1147, 244] on button at bounding box center [1138, 246] width 39 height 39
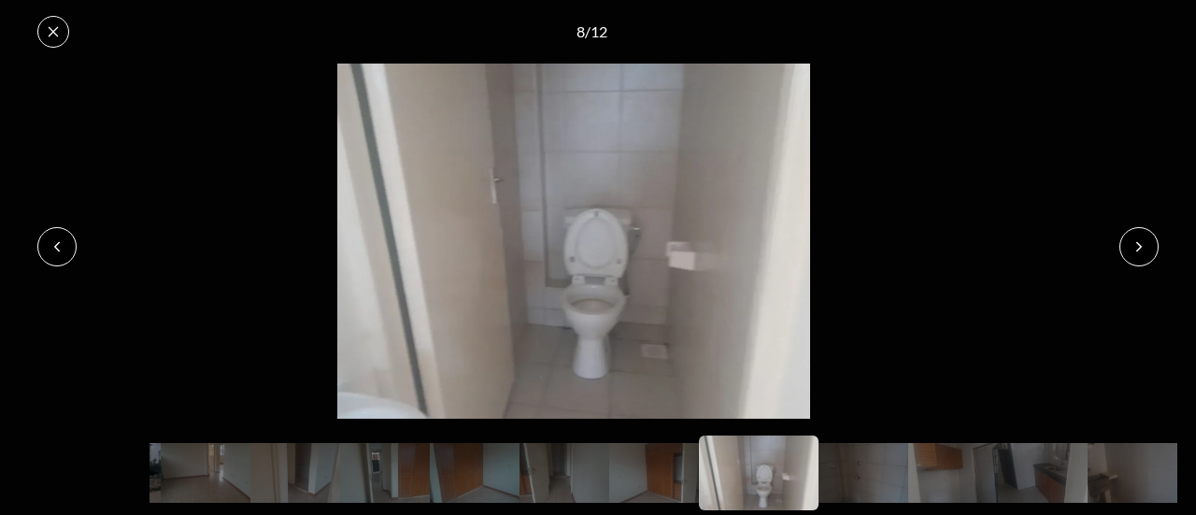
click at [1147, 244] on button at bounding box center [1138, 246] width 39 height 39
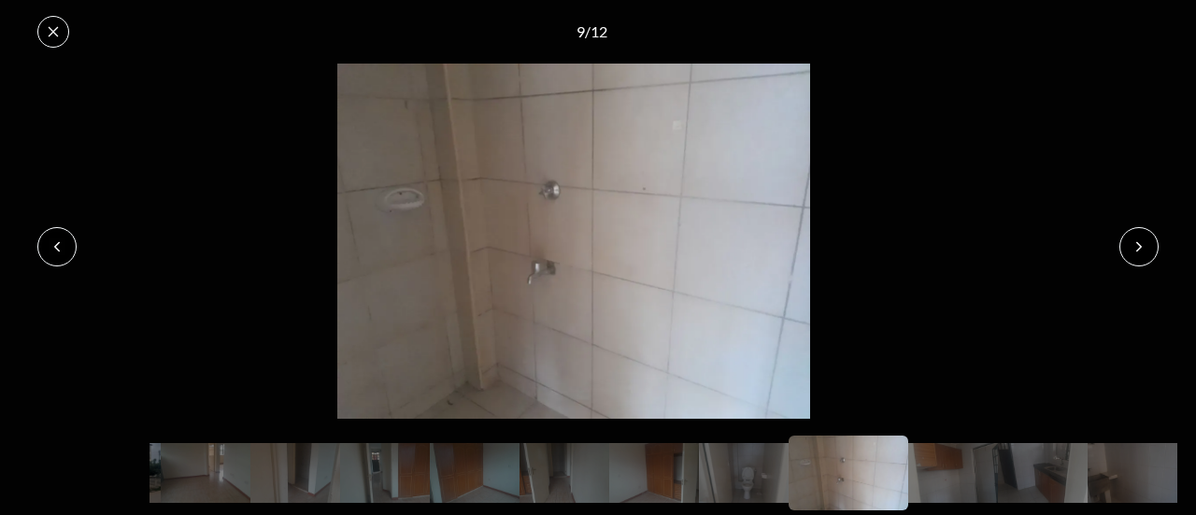
click at [1147, 244] on button at bounding box center [1138, 246] width 39 height 39
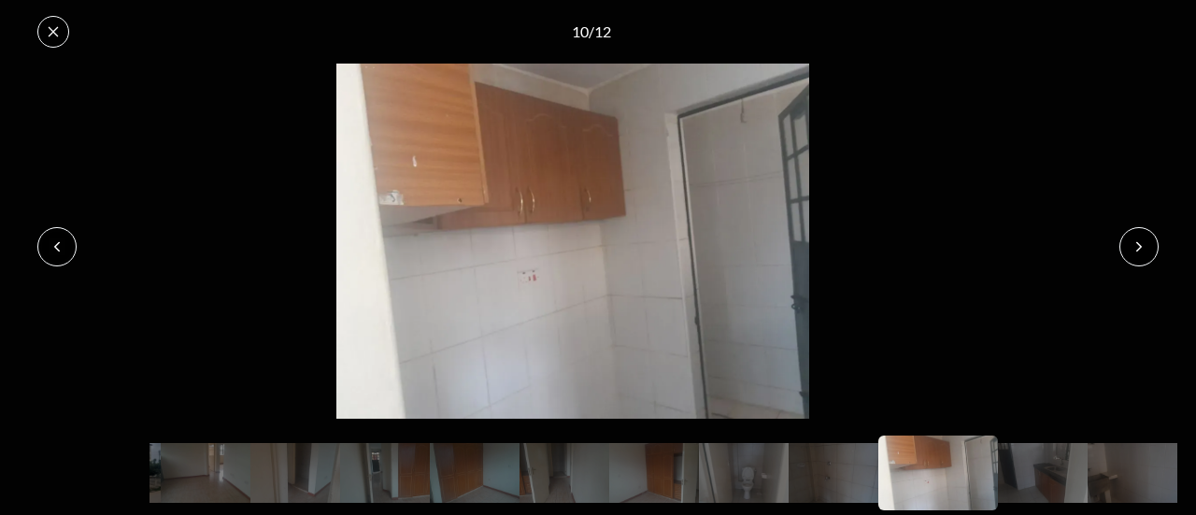
click at [1134, 234] on button at bounding box center [1138, 246] width 39 height 39
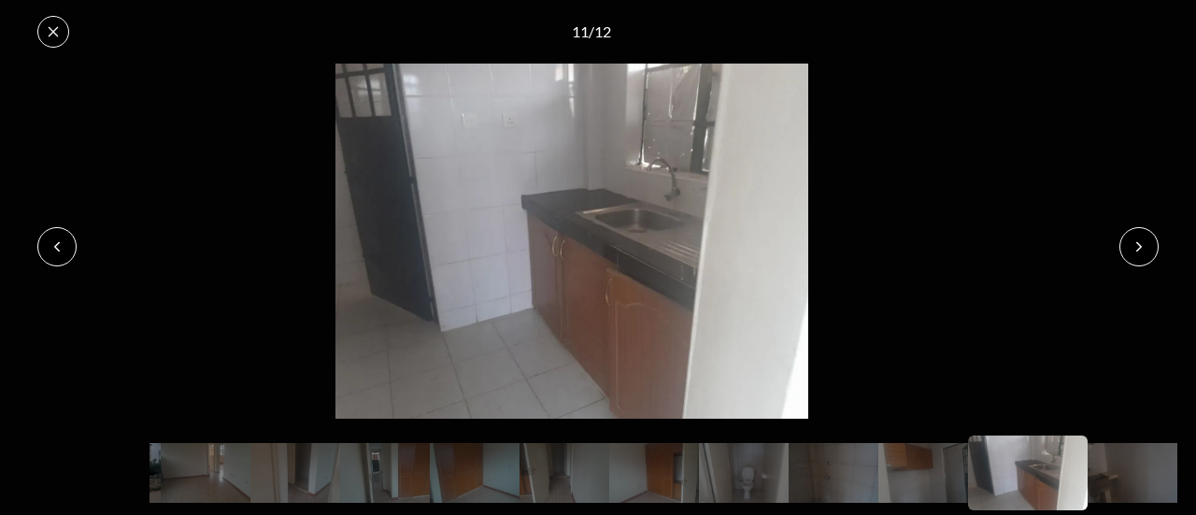
click at [1134, 234] on button at bounding box center [1138, 246] width 39 height 39
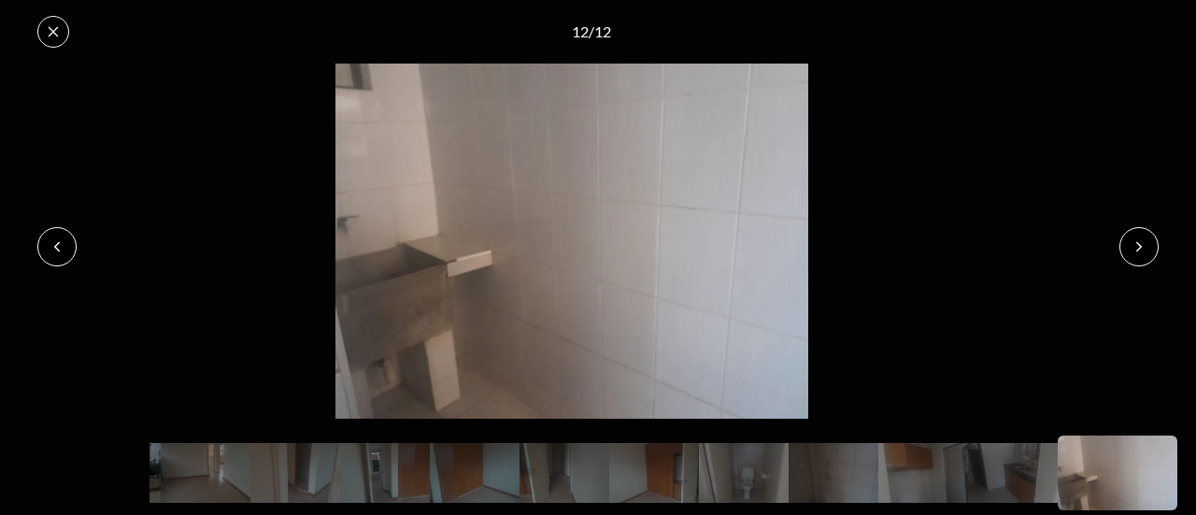
click at [54, 29] on icon at bounding box center [54, 32] width 10 height 10
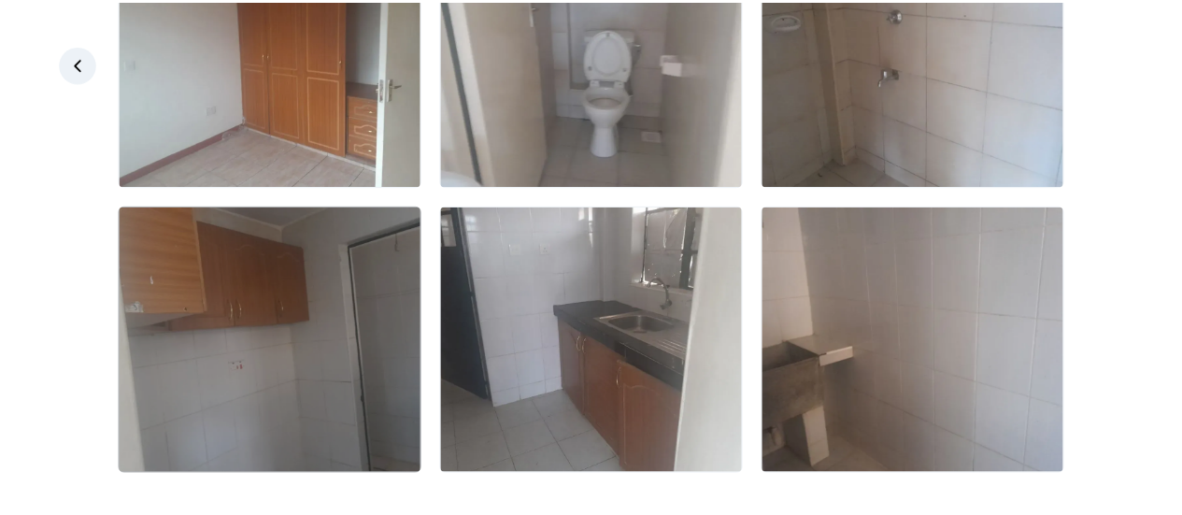
scroll to position [766, 0]
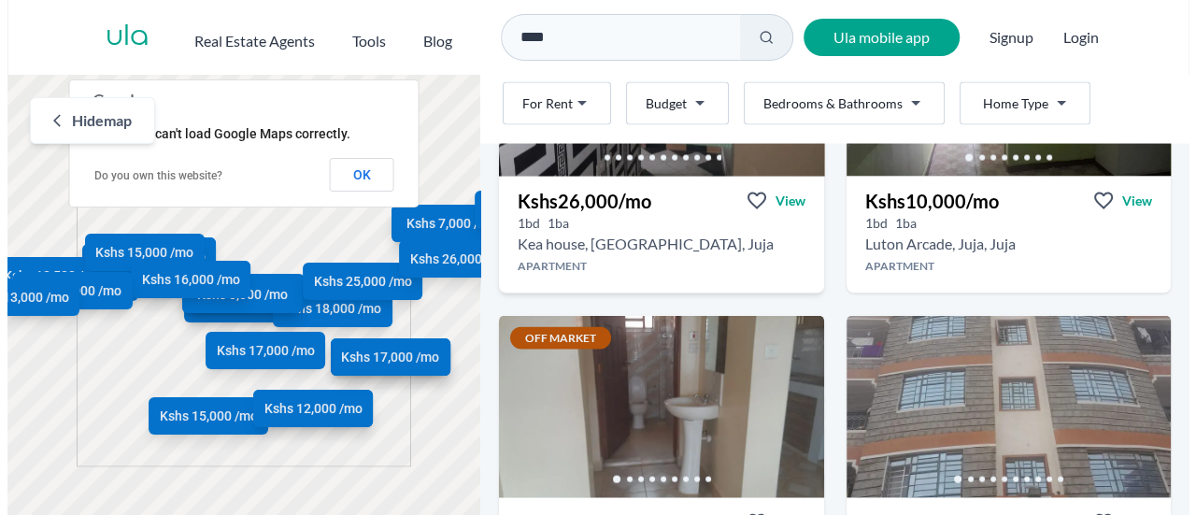
scroll to position [1868, 0]
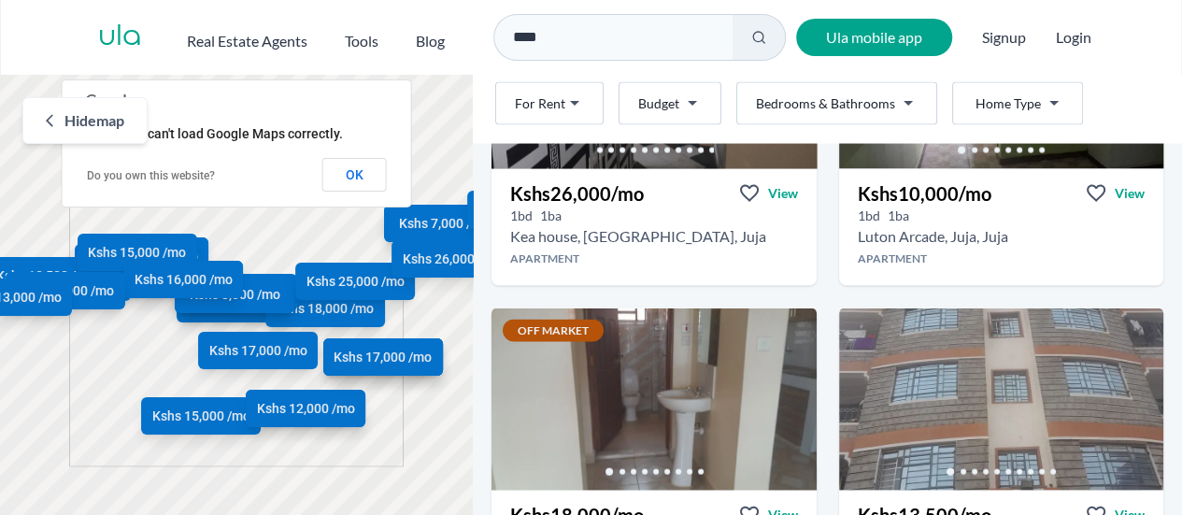
click at [844, 106] on html "Are you a real estate agent? Reach more buyers and renters. Sign up Ula Homes A…" at bounding box center [591, 266] width 1182 height 532
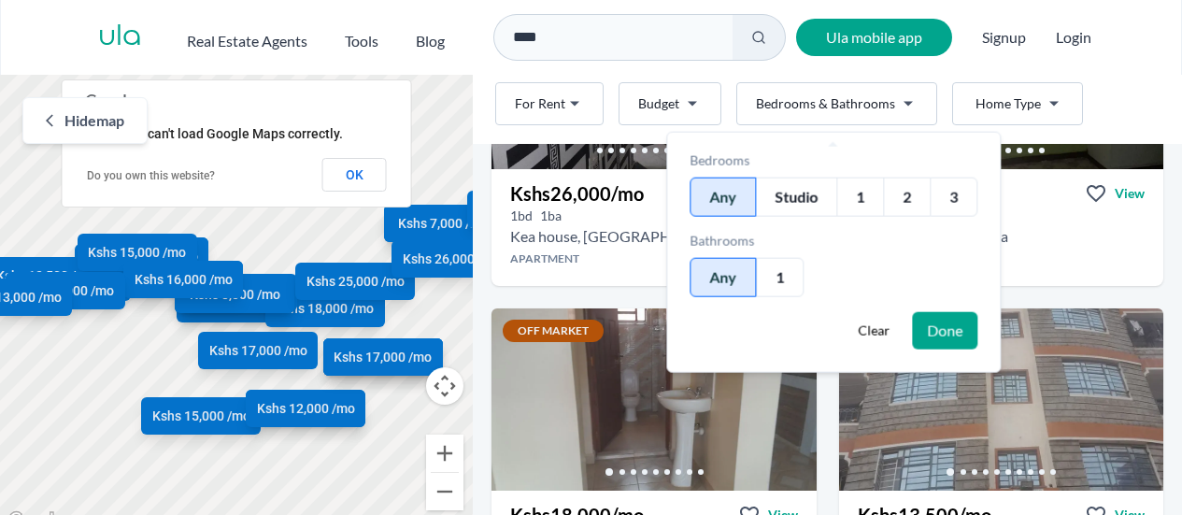
click at [861, 195] on div "1" at bounding box center [859, 196] width 47 height 39
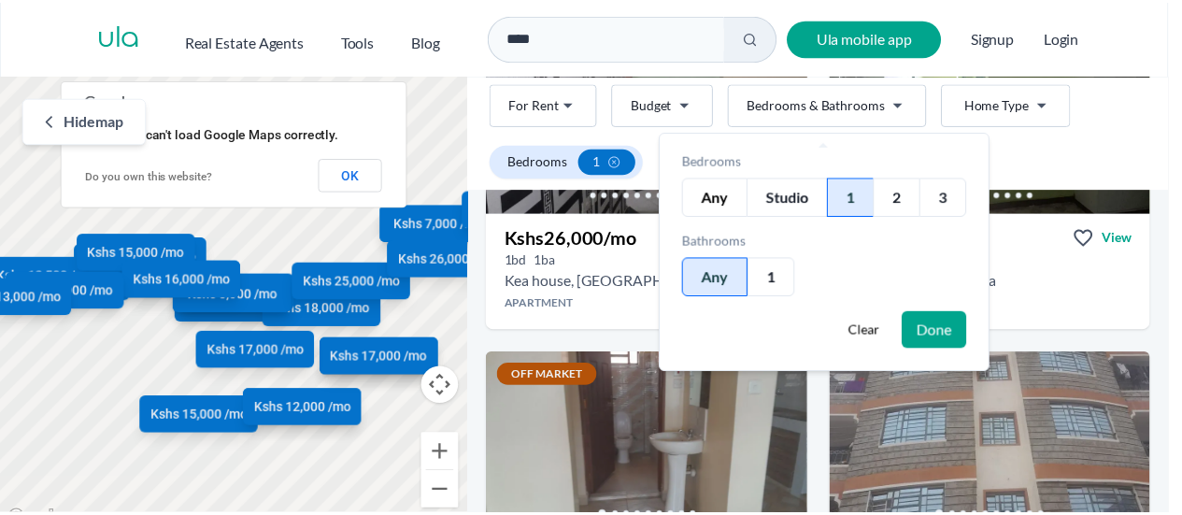
scroll to position [949, 0]
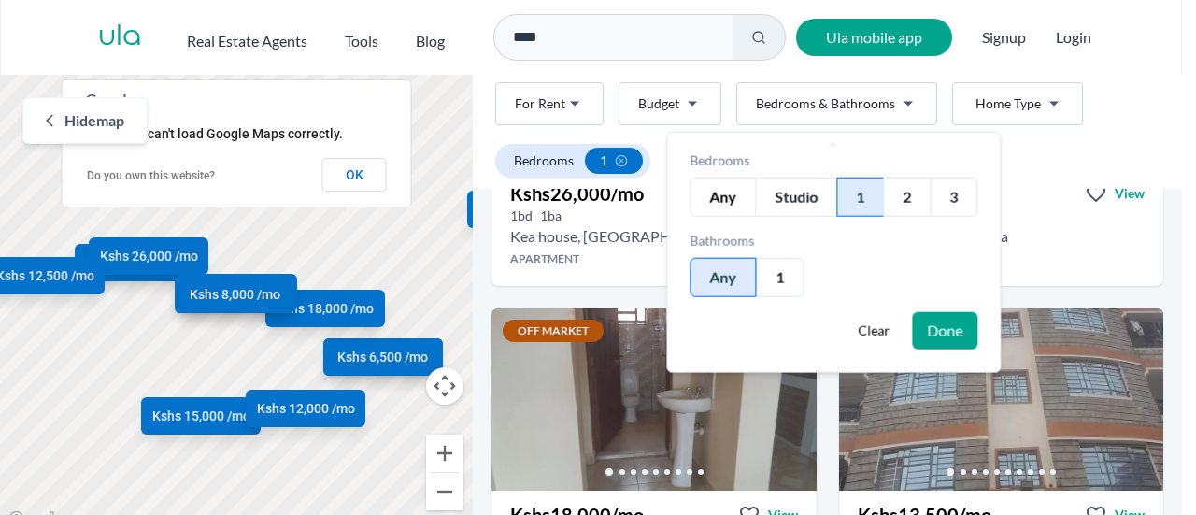
click at [939, 324] on button "Done" at bounding box center [944, 330] width 65 height 37
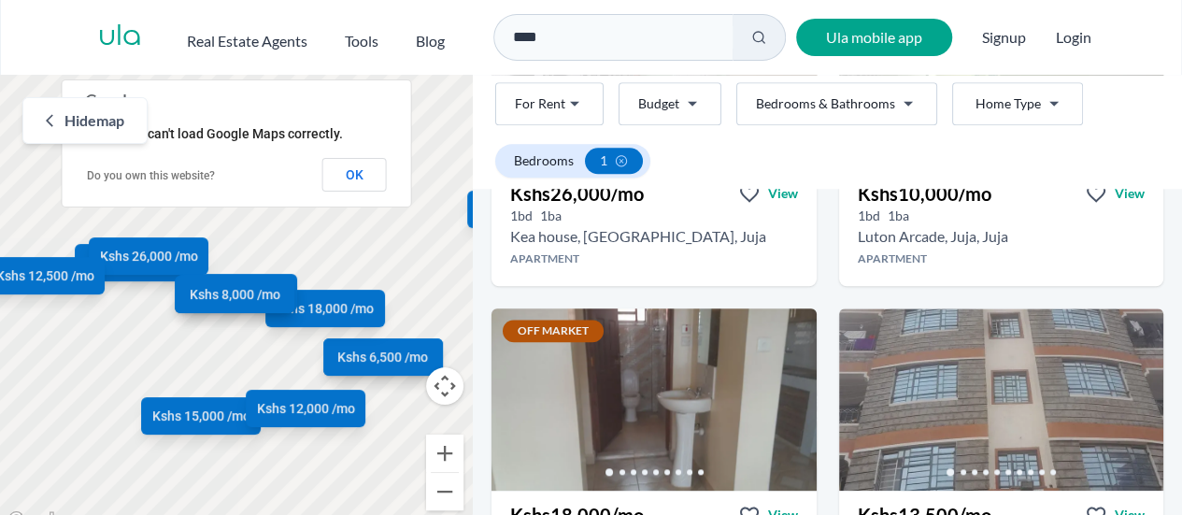
click at [1053, 96] on html "Are you a real estate agent? Reach more buyers and renters. Sign up Ula Homes A…" at bounding box center [591, 266] width 1182 height 532
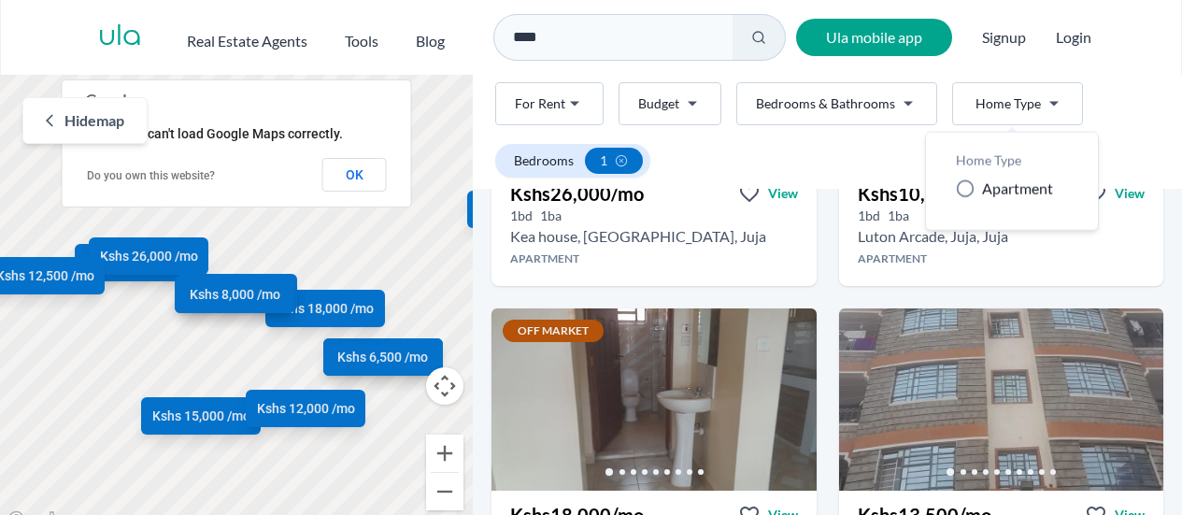
click at [999, 191] on span "Apartment" at bounding box center [1017, 188] width 71 height 22
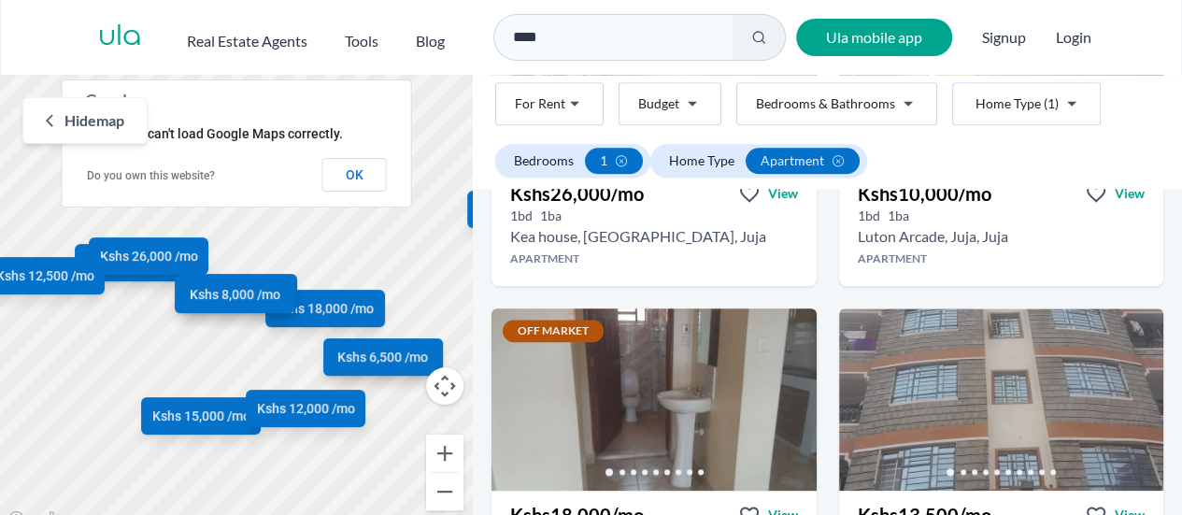
drag, startPoint x: 1176, startPoint y: 236, endPoint x: 1183, endPoint y: 297, distance: 61.1
click at [1181, 297] on html "Are you a real estate agent? Reach more buyers and renters. Sign up Ula Homes A…" at bounding box center [591, 266] width 1182 height 532
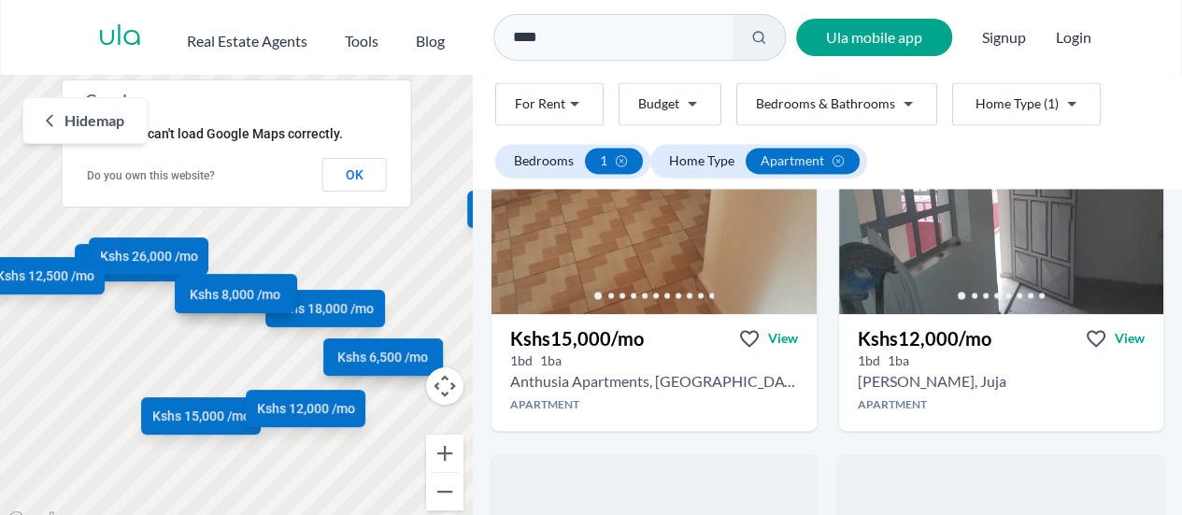
scroll to position [1696, 0]
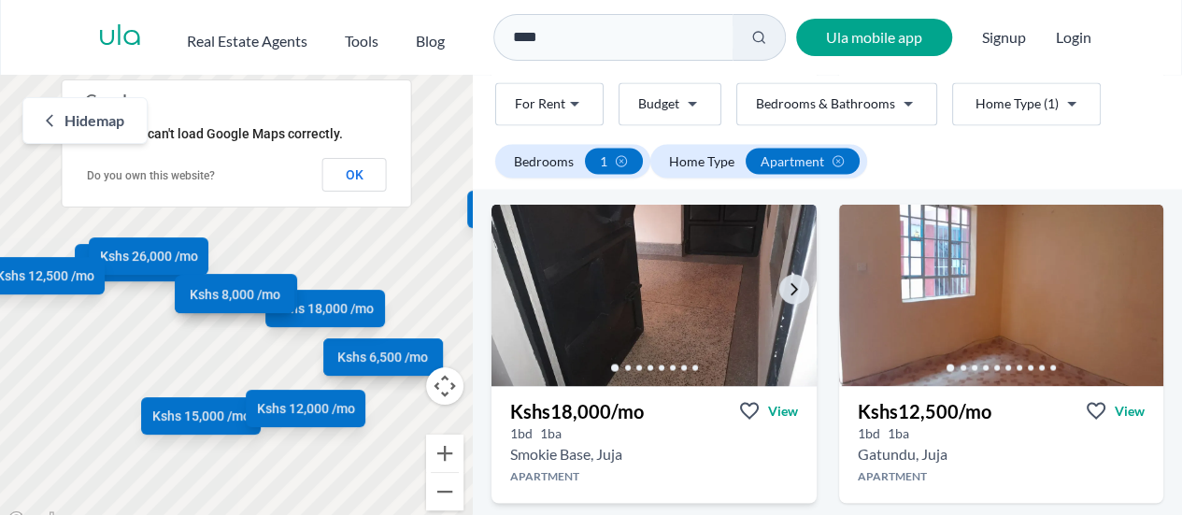
click at [618, 322] on img at bounding box center [653, 294] width 341 height 191
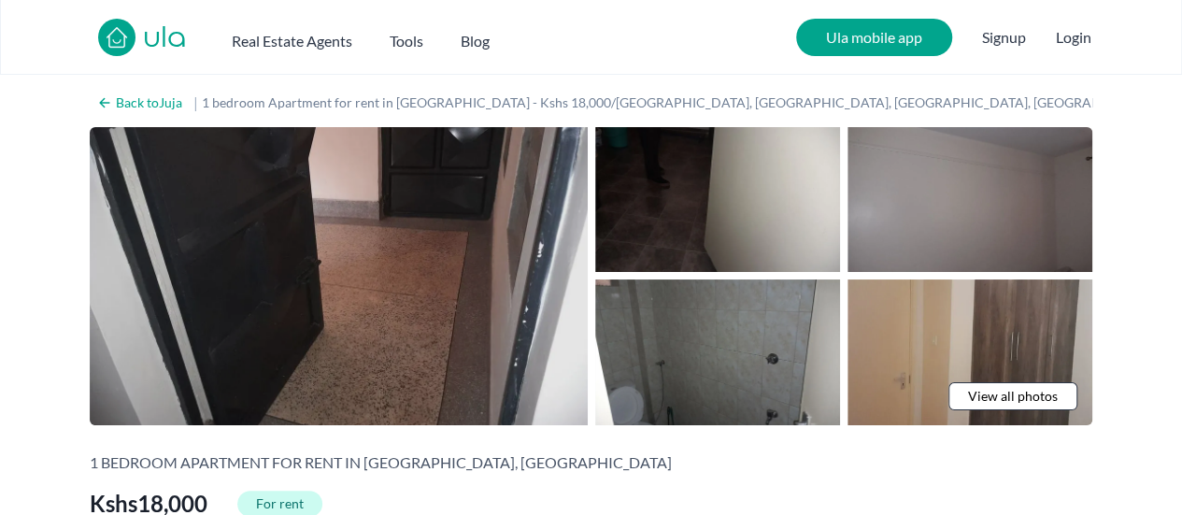
click at [452, 225] on img at bounding box center [339, 276] width 498 height 298
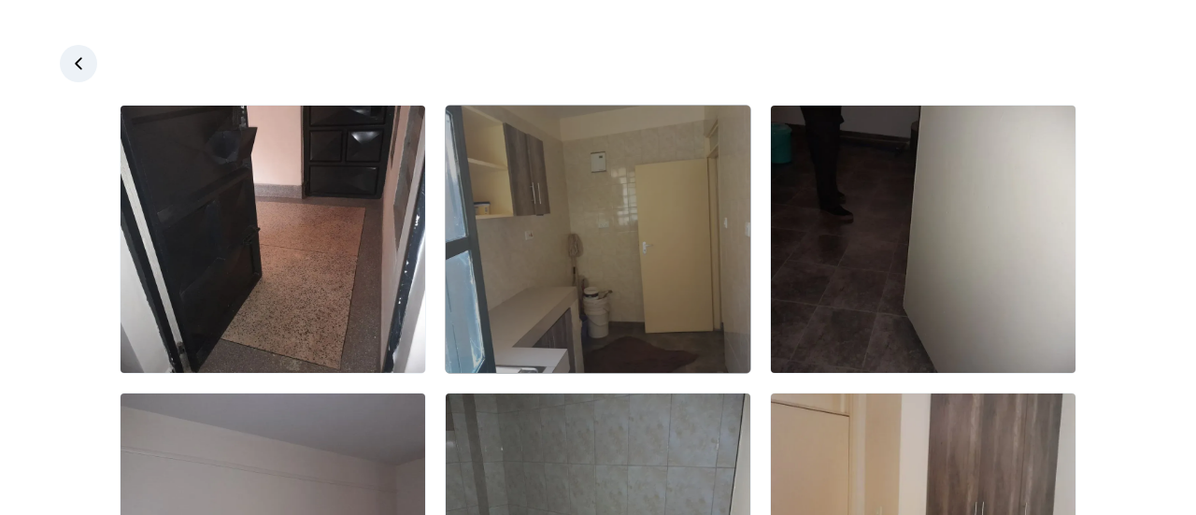
click at [643, 223] on img at bounding box center [598, 239] width 305 height 267
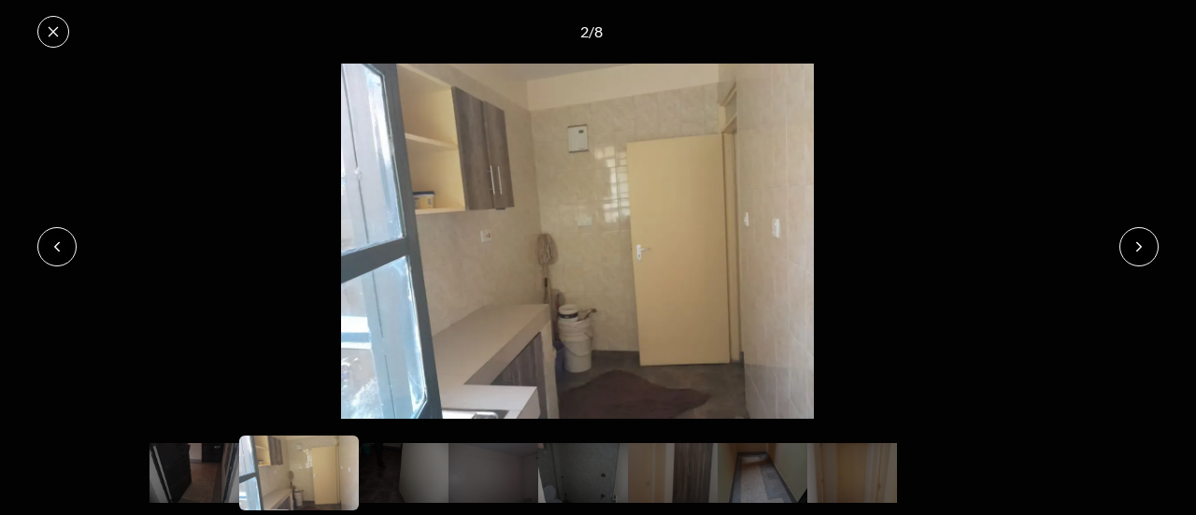
click at [1141, 244] on icon at bounding box center [1138, 246] width 15 height 15
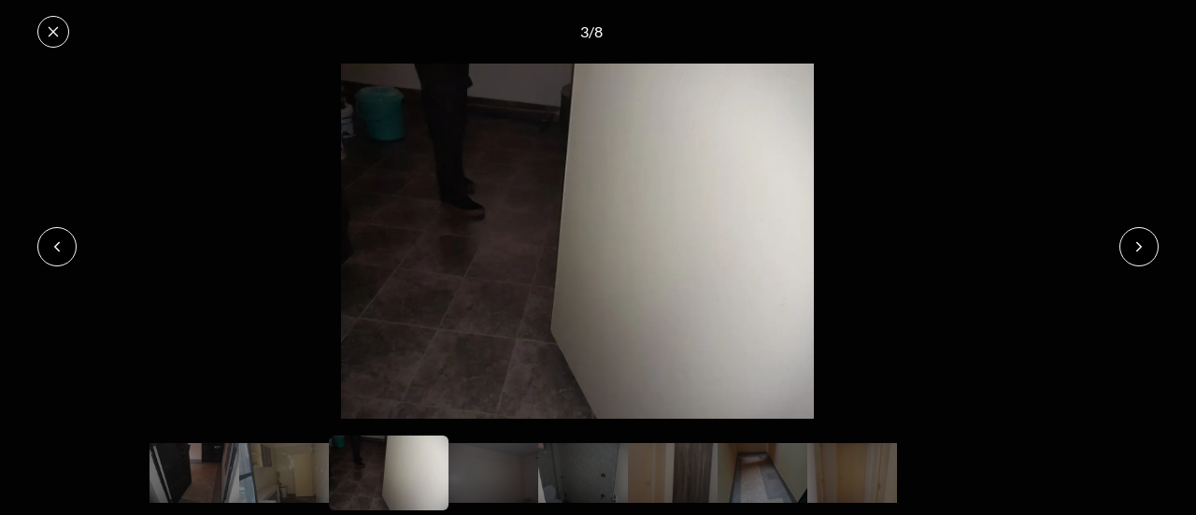
click at [1141, 244] on icon at bounding box center [1138, 246] width 15 height 15
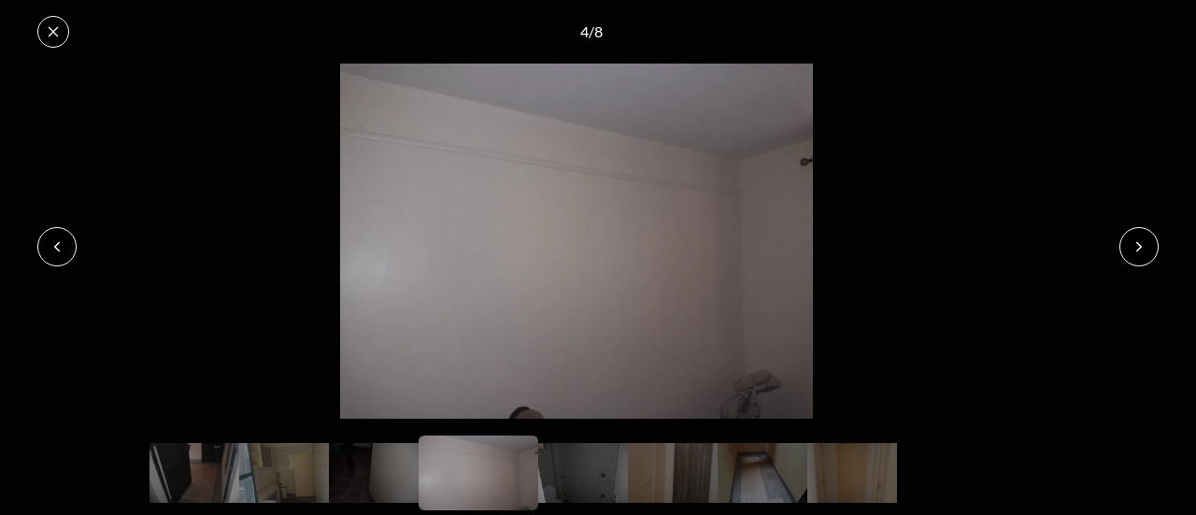
click at [1141, 244] on icon at bounding box center [1138, 246] width 15 height 15
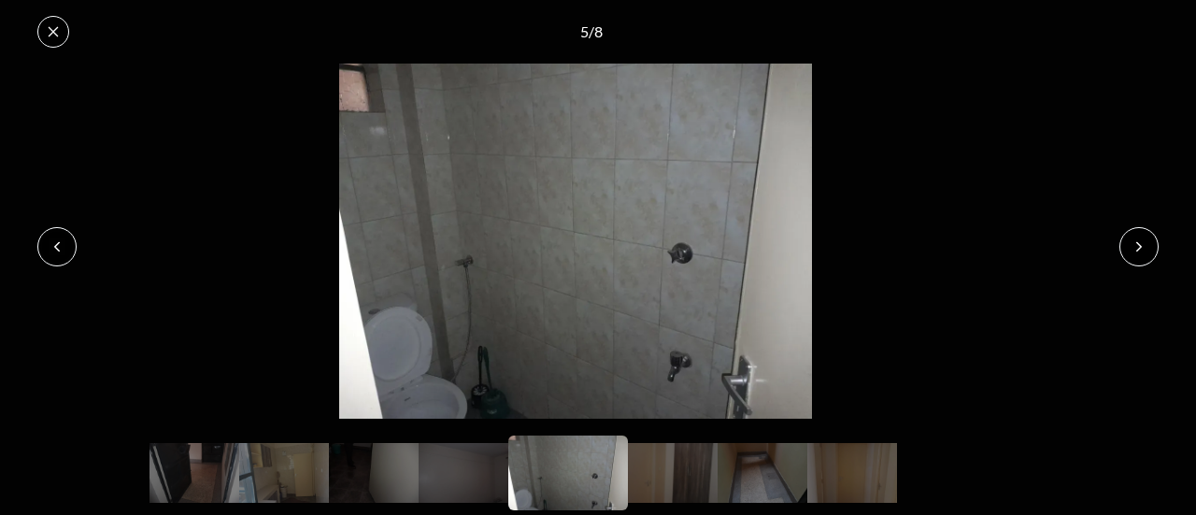
click at [1141, 244] on icon at bounding box center [1138, 246] width 15 height 15
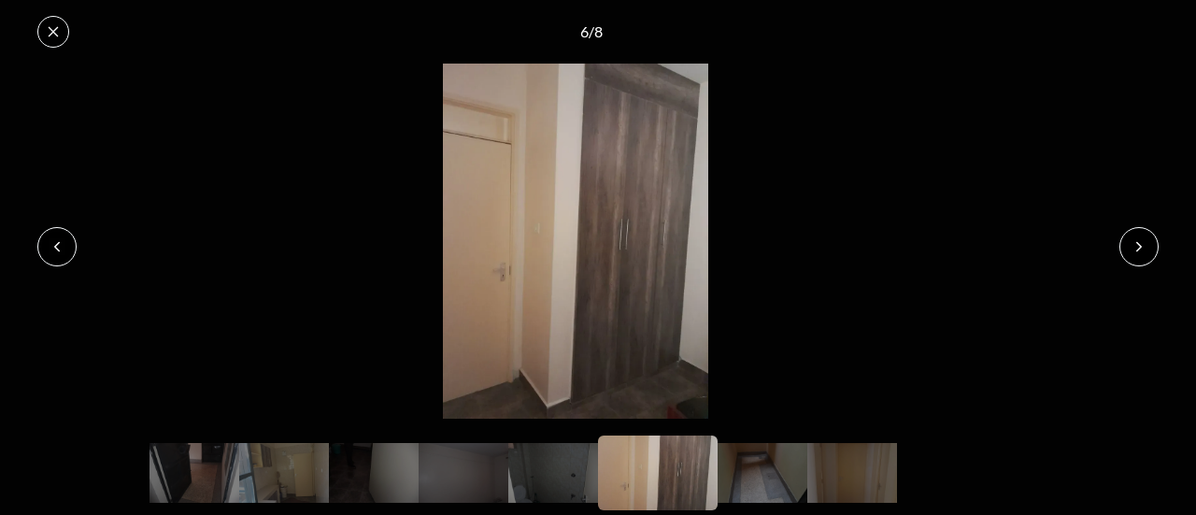
click at [1141, 244] on icon at bounding box center [1138, 246] width 15 height 15
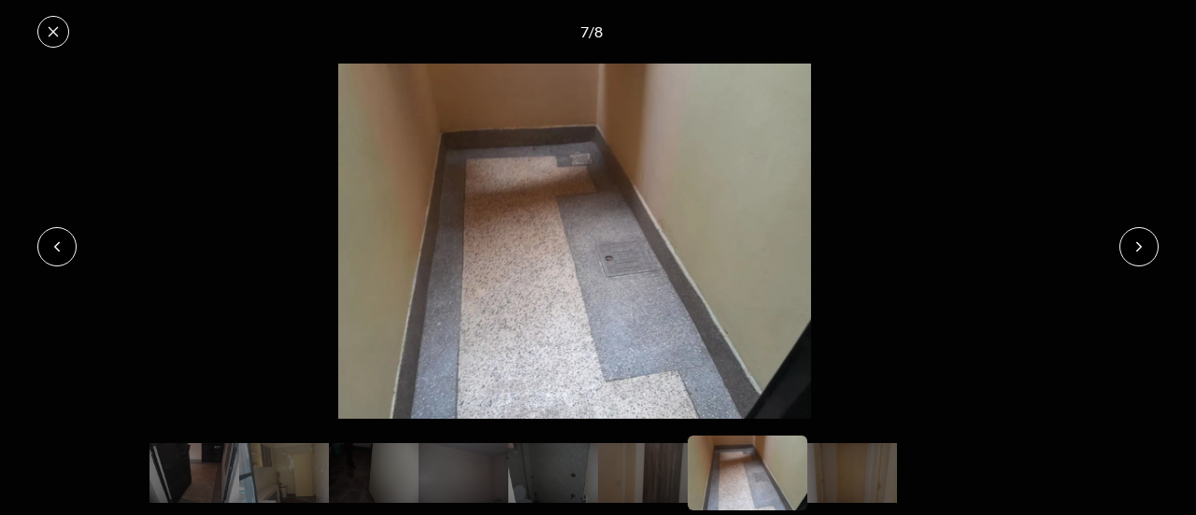
click at [1141, 244] on icon at bounding box center [1138, 246] width 15 height 15
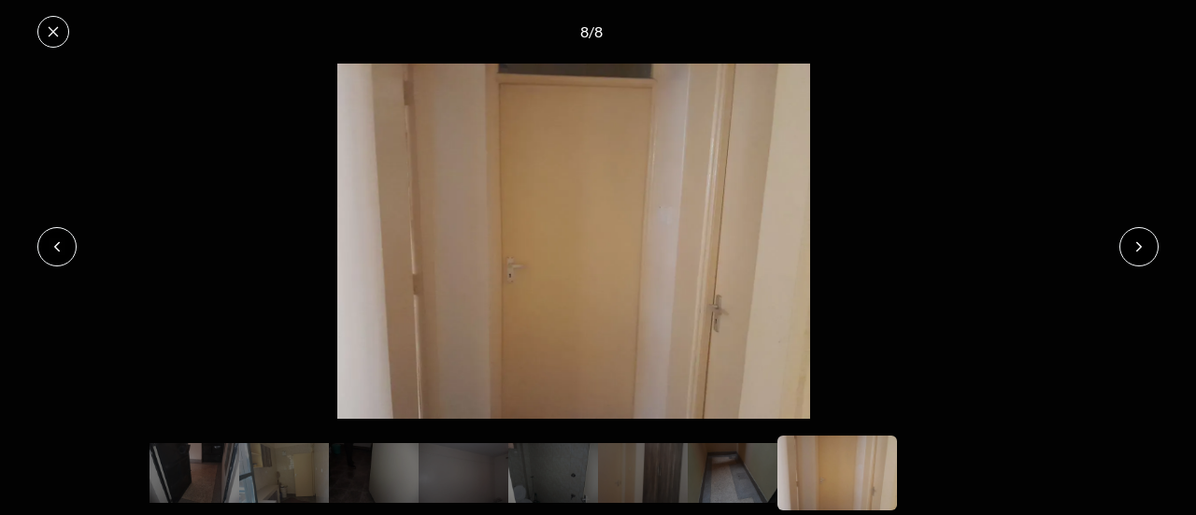
click at [1141, 244] on icon at bounding box center [1138, 246] width 15 height 15
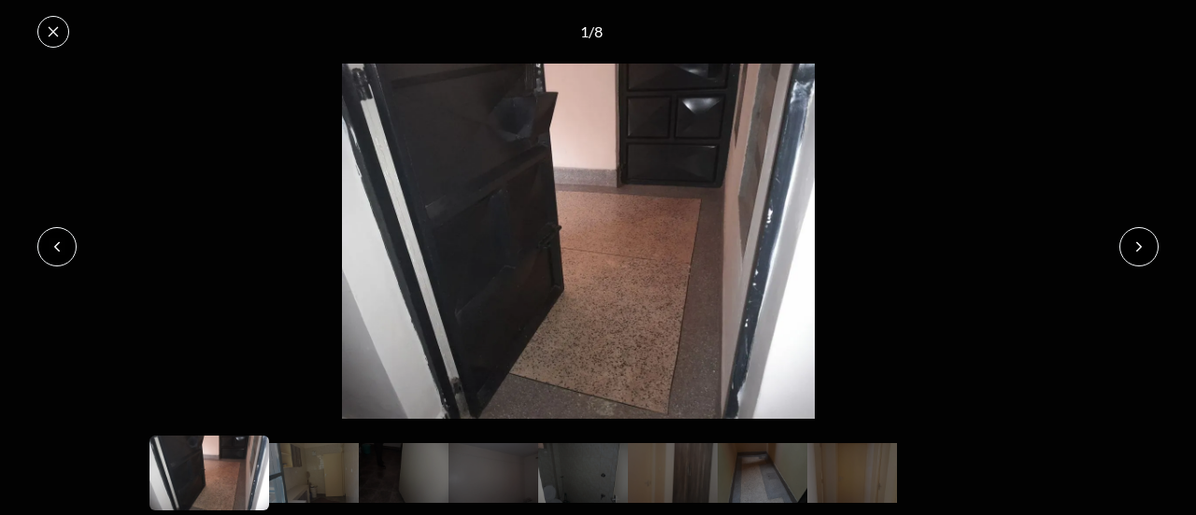
click at [1141, 244] on icon at bounding box center [1138, 246] width 15 height 15
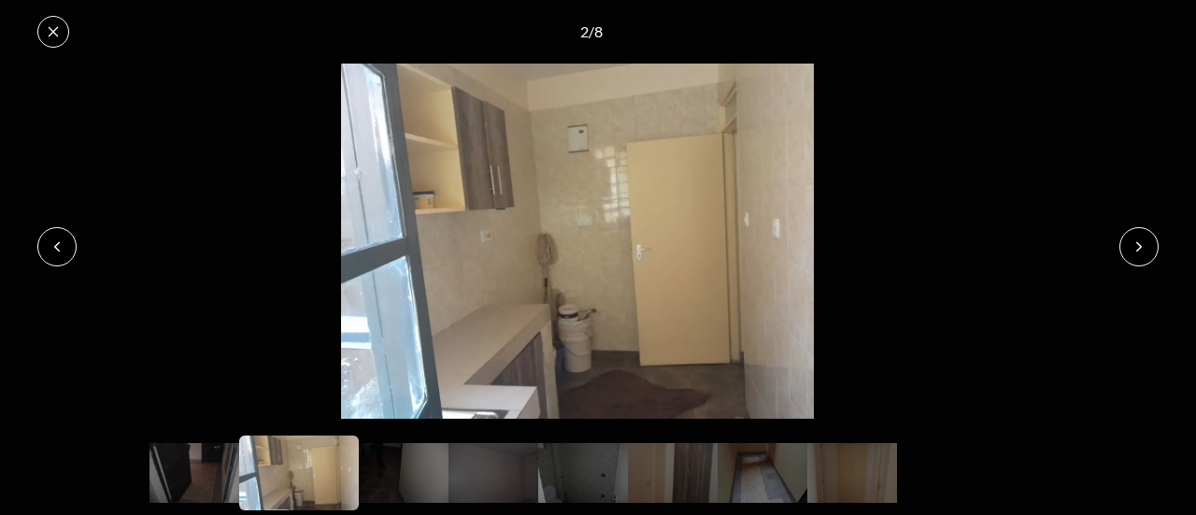
click at [1141, 244] on icon at bounding box center [1138, 246] width 15 height 15
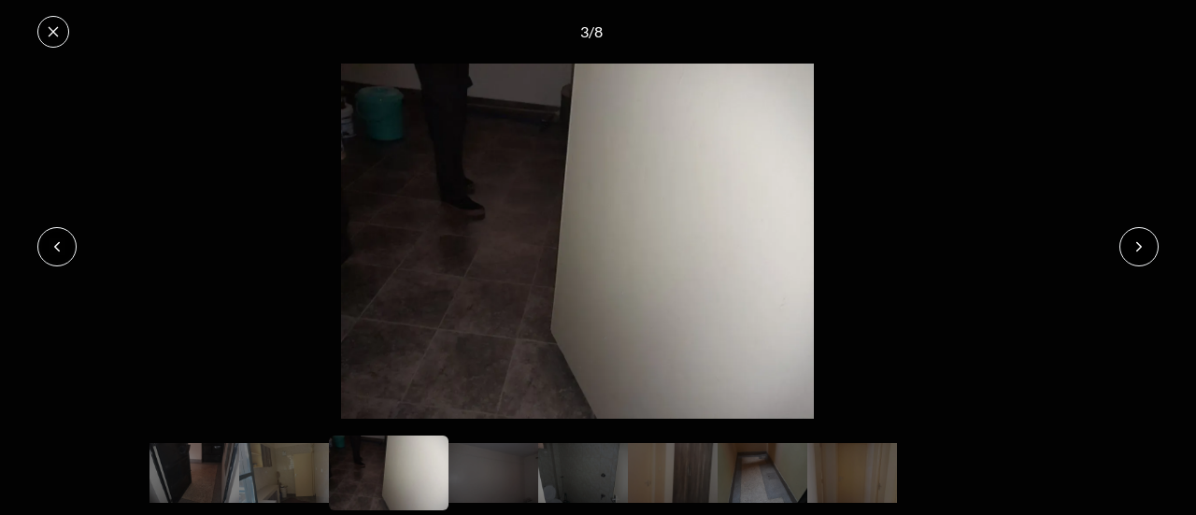
click at [1141, 244] on icon at bounding box center [1138, 246] width 15 height 15
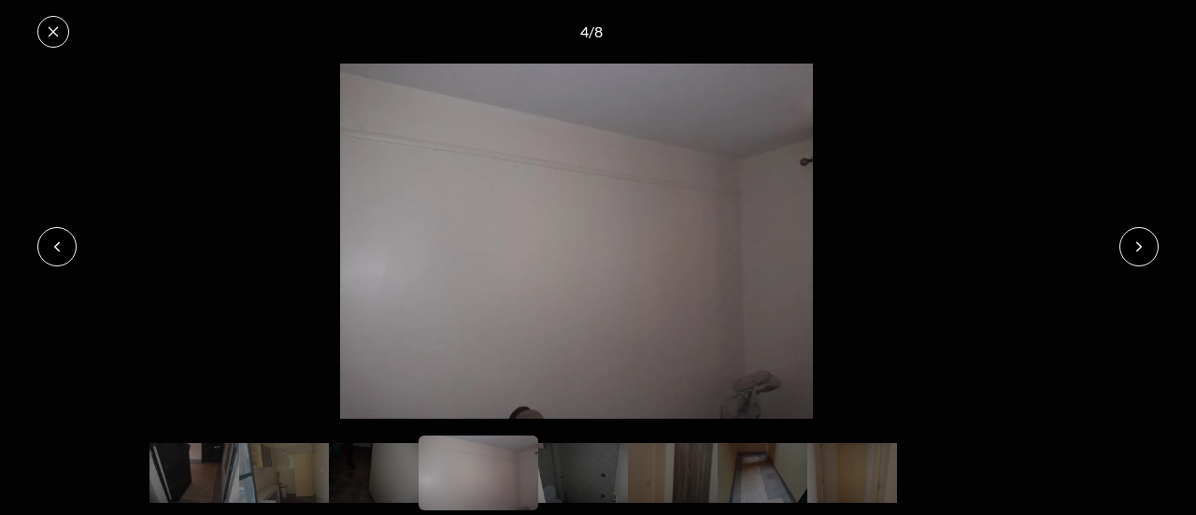
click at [52, 31] on icon at bounding box center [53, 31] width 15 height 15
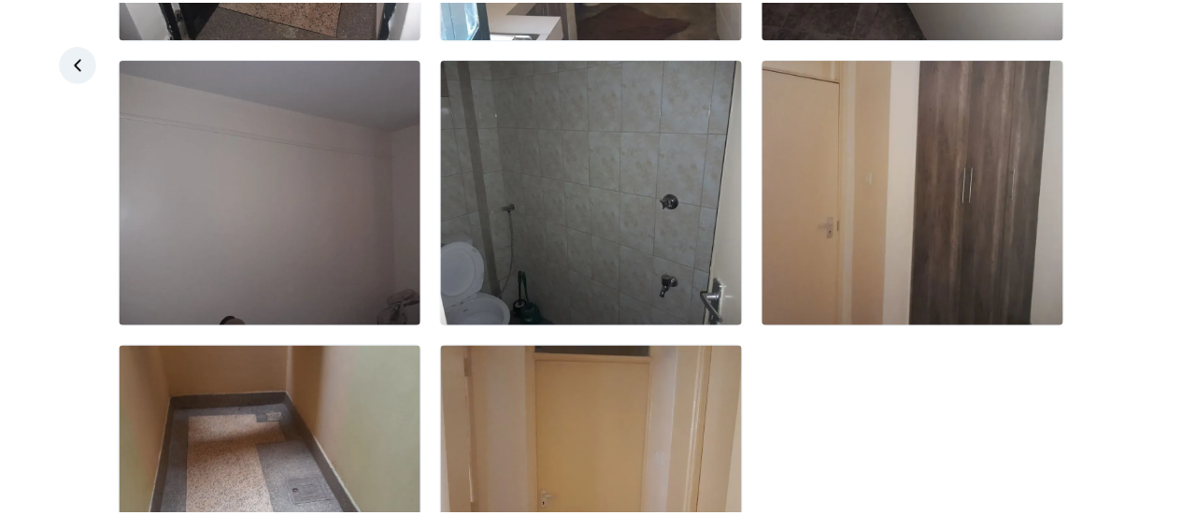
scroll to position [478, 0]
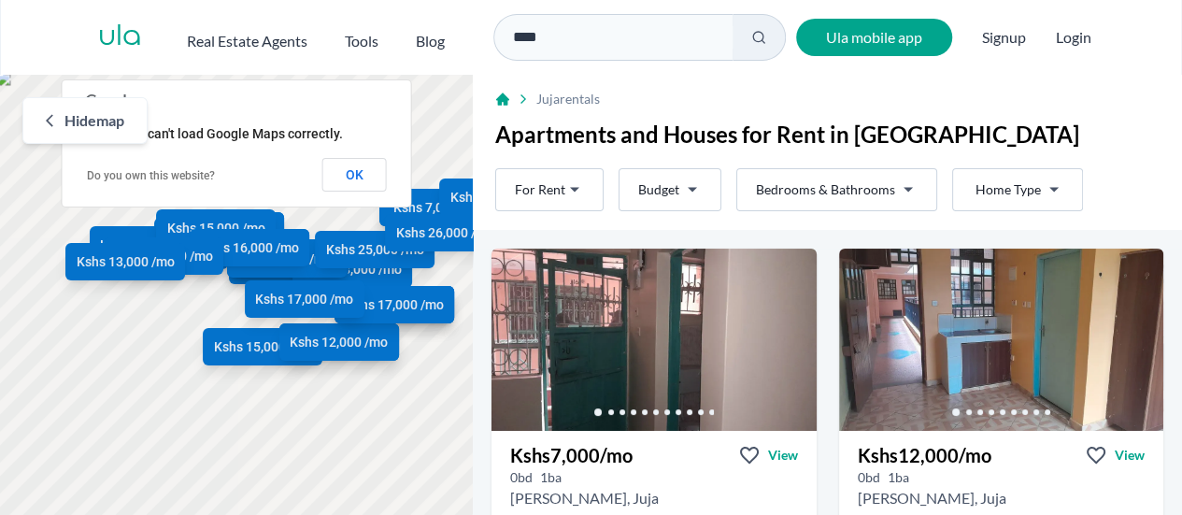
scroll to position [1743, 0]
